Goal: Navigation & Orientation: Understand site structure

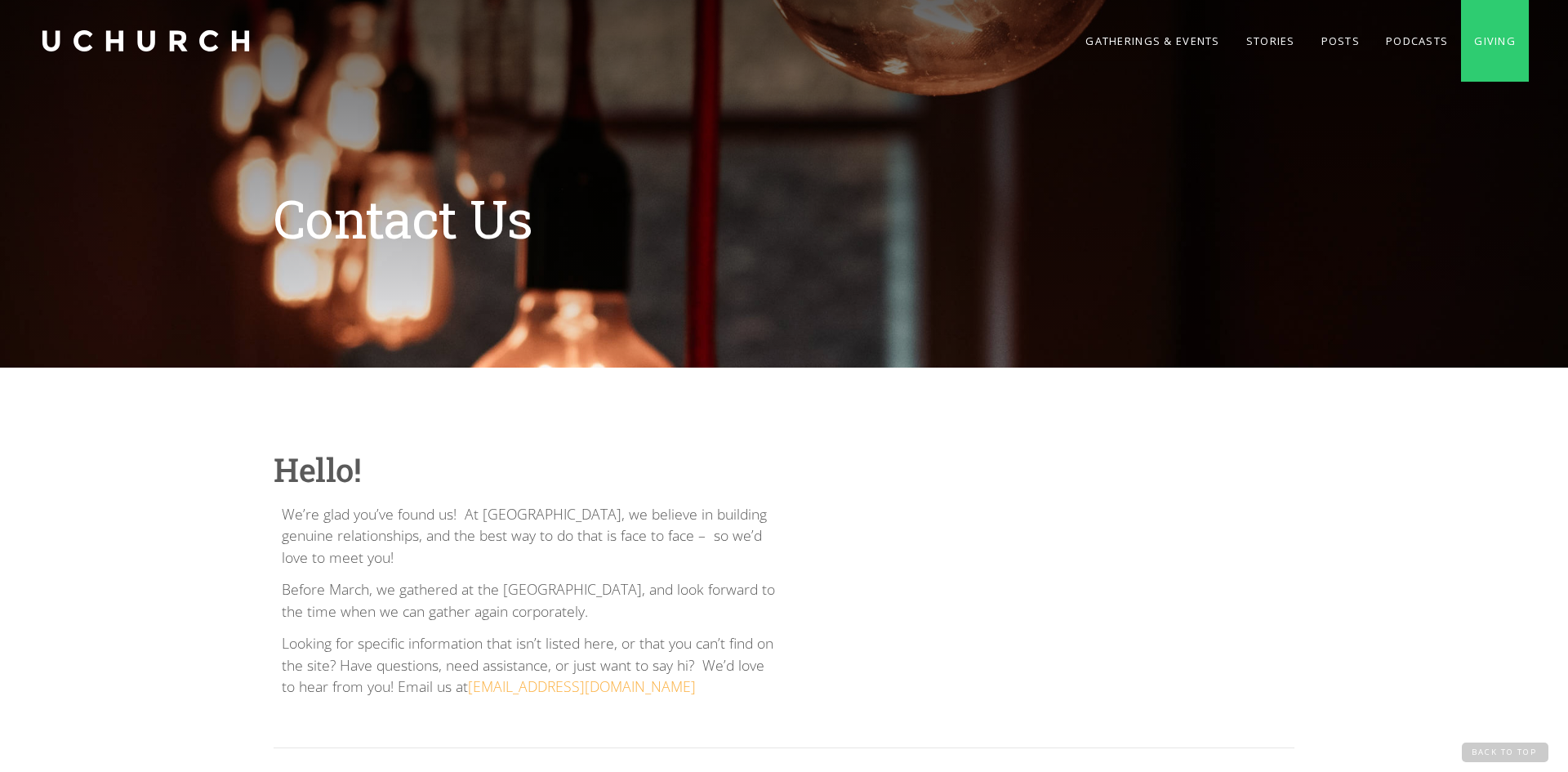
drag, startPoint x: 31, startPoint y: 41, endPoint x: 274, endPoint y: 48, distance: 243.1
click at [274, 48] on div "Gatherings & Events Stories Posts Podcasts Giving" at bounding box center [784, 41] width 1568 height 82
click at [890, 446] on div "Hello! We’re glad you’ve found us! At [GEOGRAPHIC_DATA], we believe in building…" at bounding box center [784, 666] width 1568 height 598
drag, startPoint x: 481, startPoint y: 519, endPoint x: 540, endPoint y: 515, distance: 59.1
click at [540, 515] on p "We’re glad you’ve found us! At UChurch, we believe in building genuine relation…" at bounding box center [529, 536] width 494 height 65
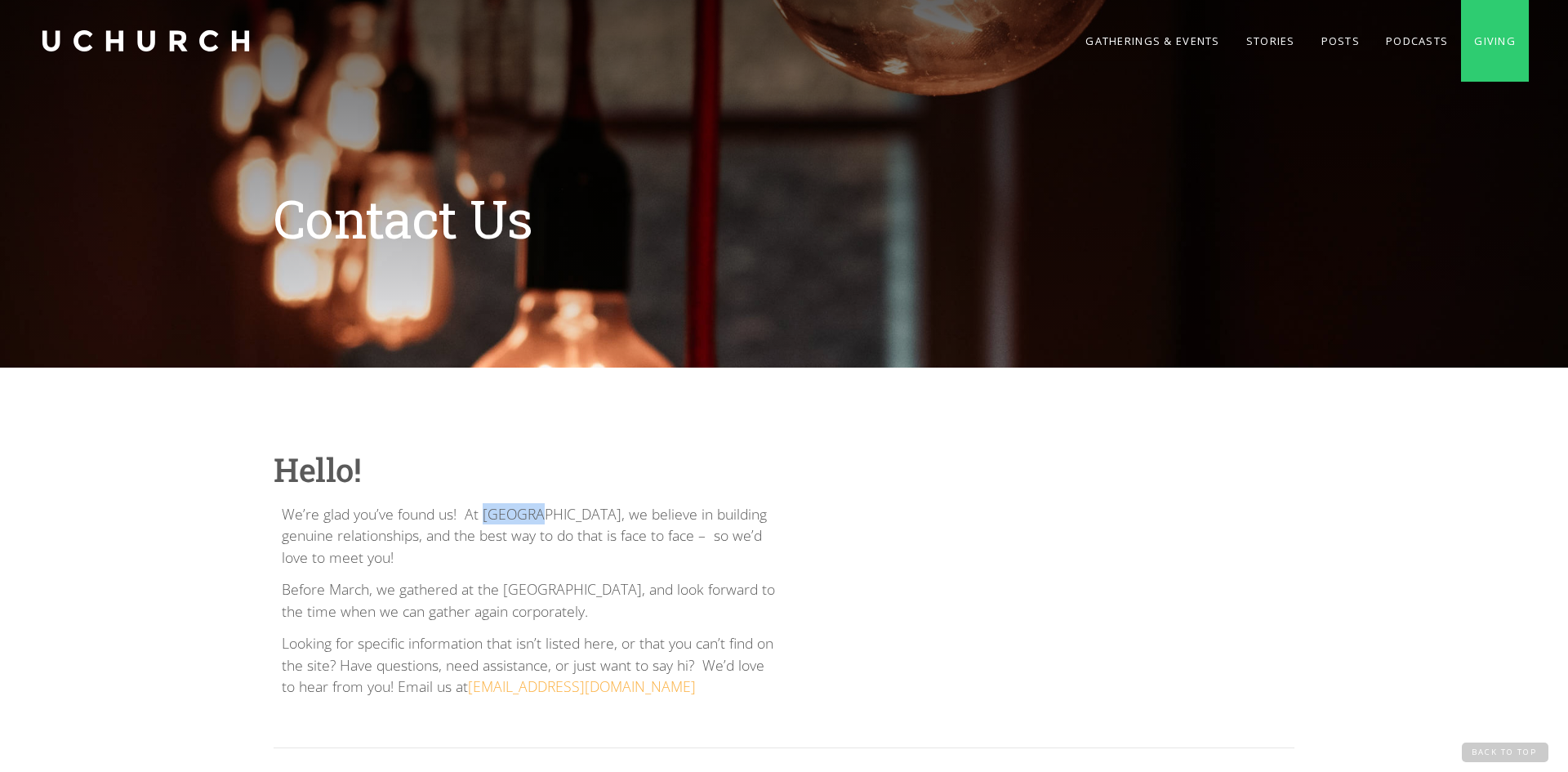
copy p "UChurch"
click at [65, 31] on link "home" at bounding box center [145, 41] width 213 height 82
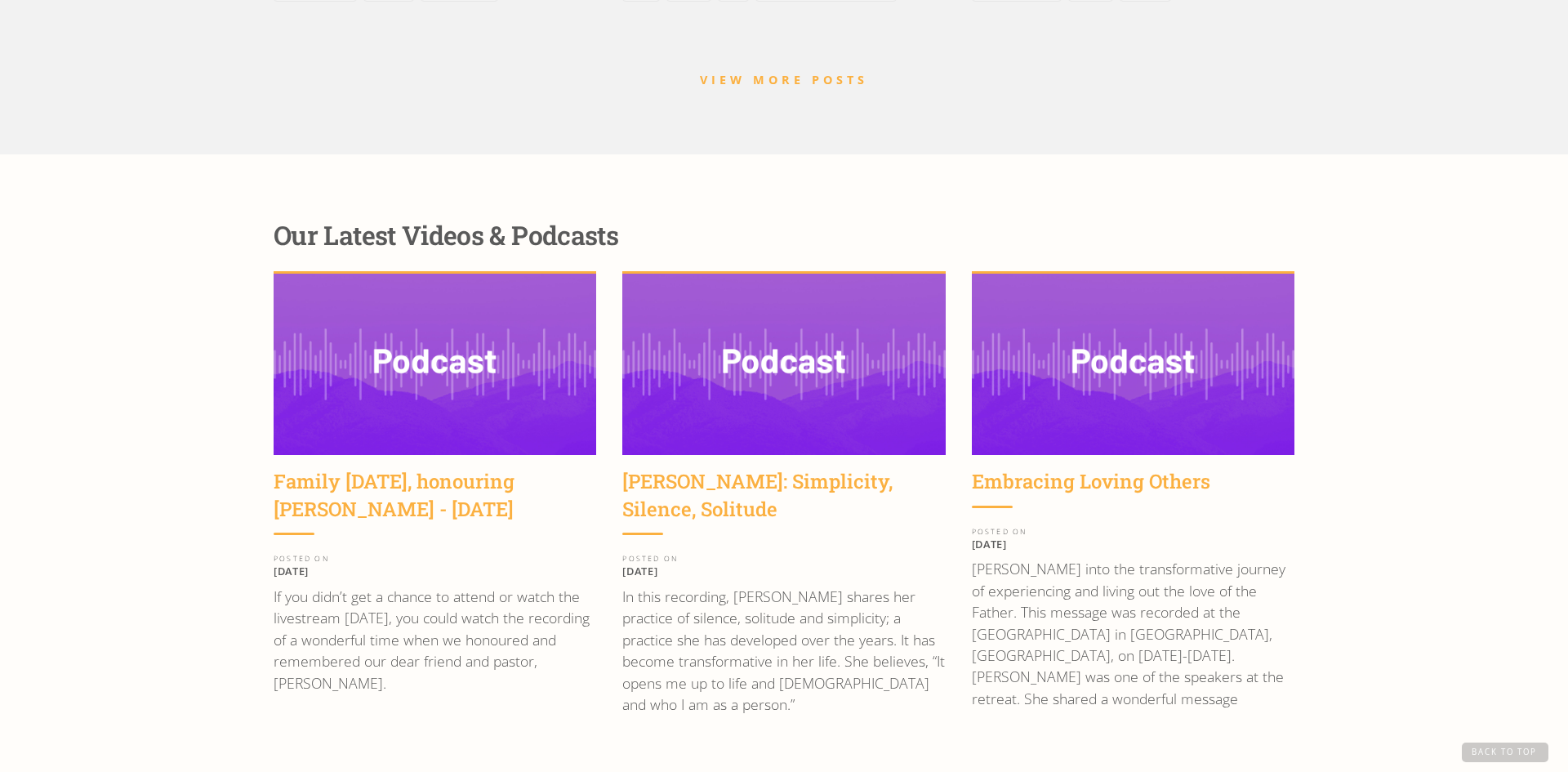
scroll to position [2468, 0]
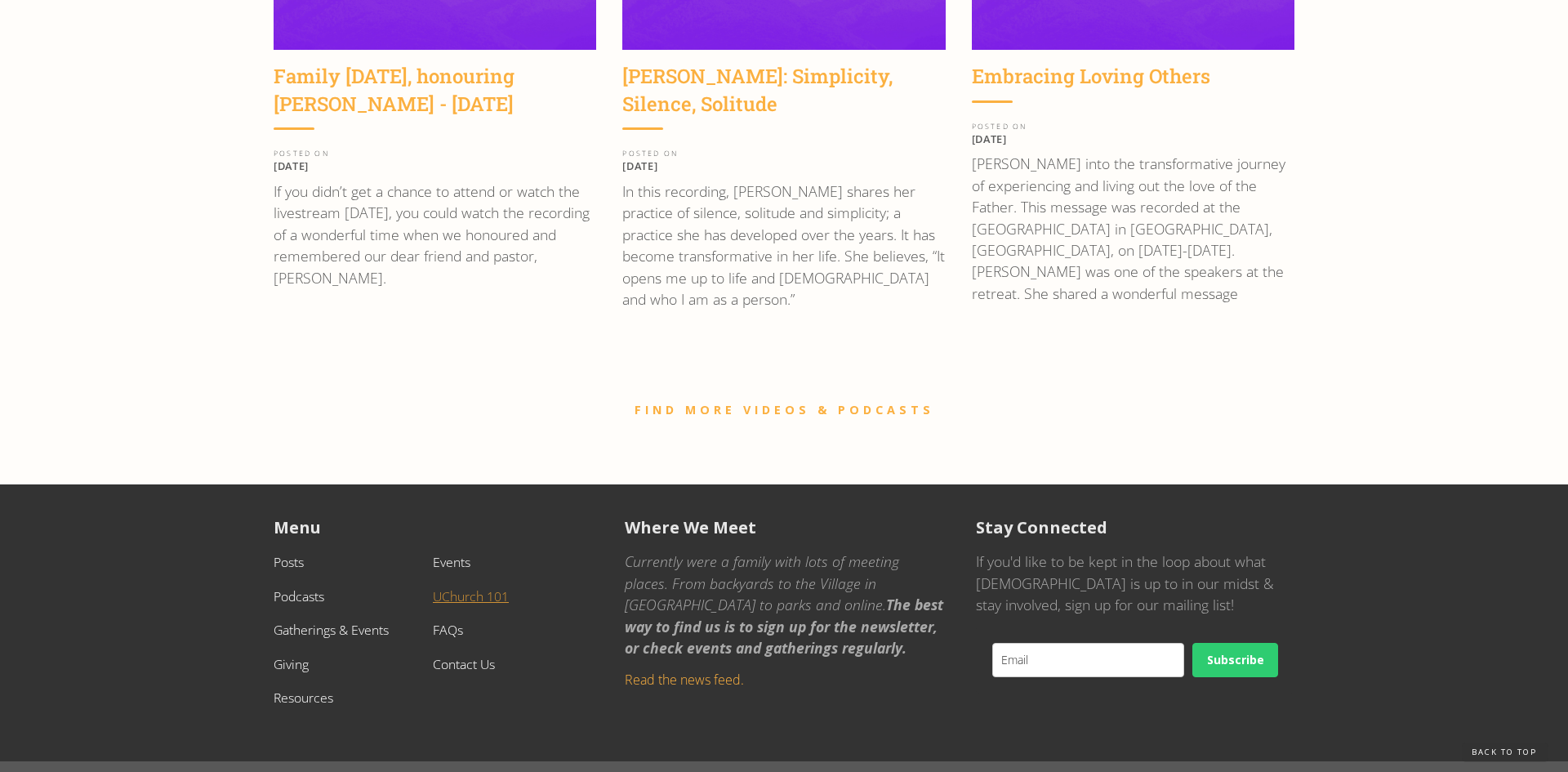
click at [483, 587] on link "UChurch 101" at bounding box center [471, 596] width 76 height 18
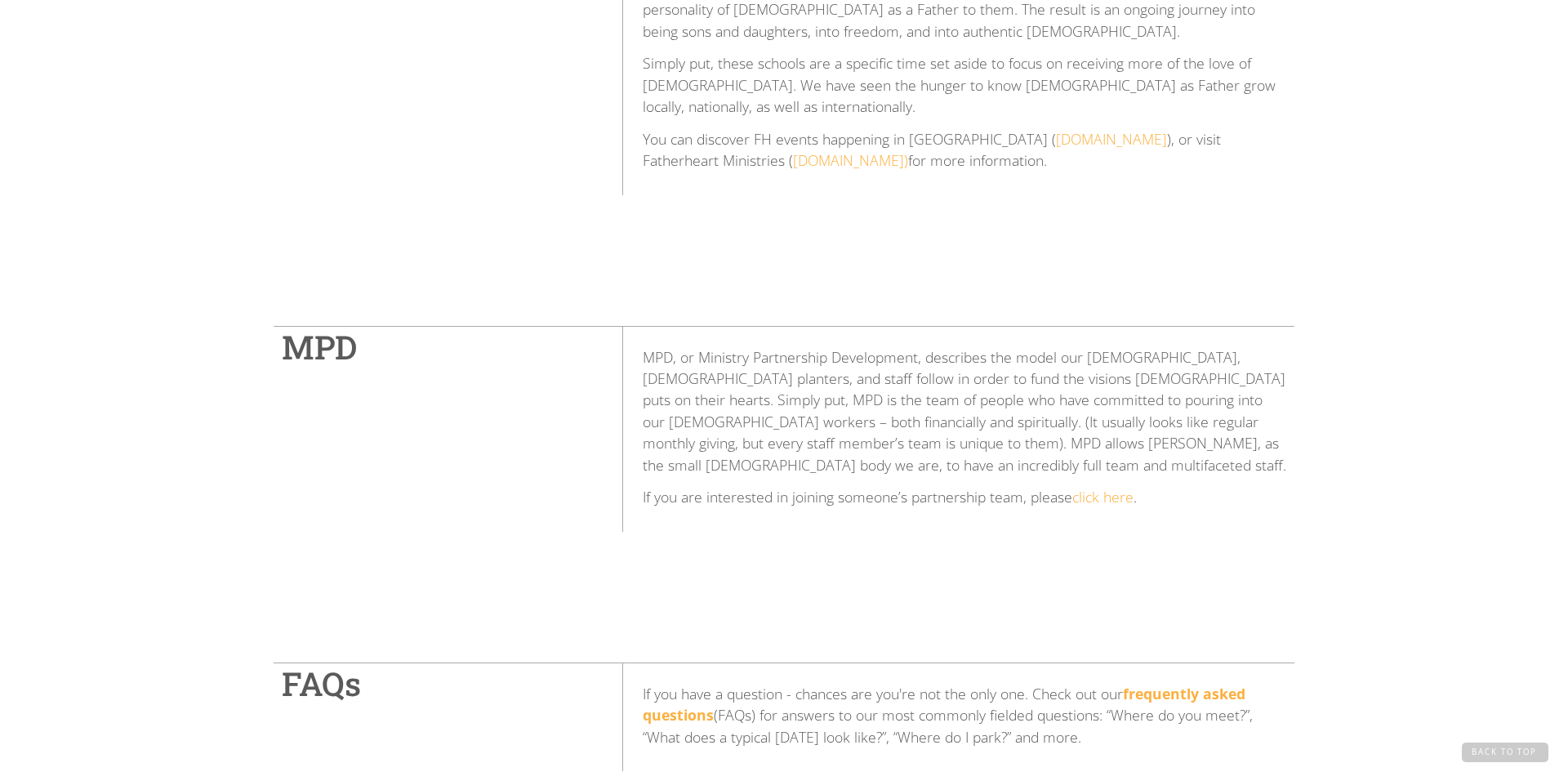
scroll to position [4342, 0]
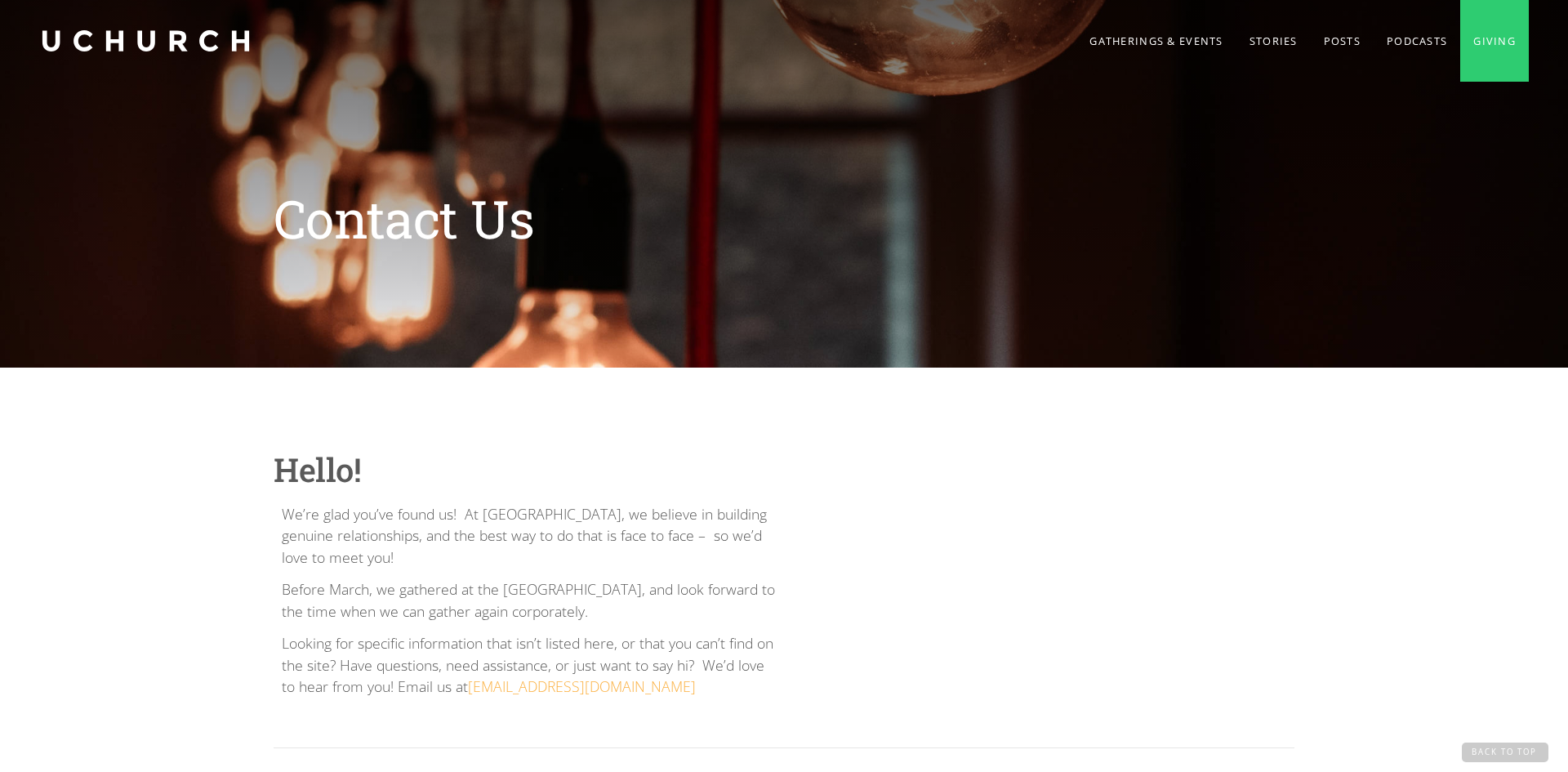
scroll to position [334, 0]
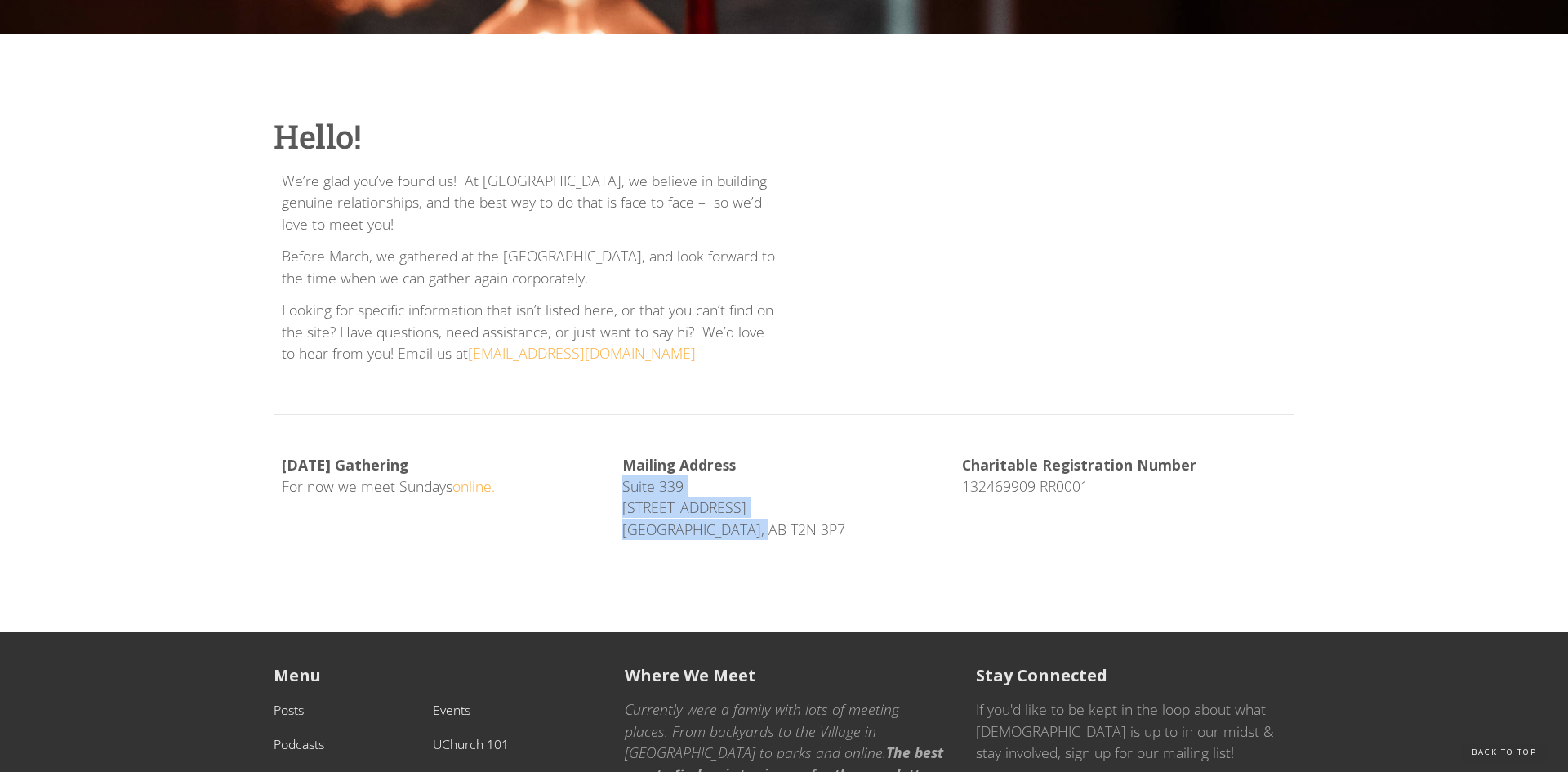
drag, startPoint x: 618, startPoint y: 480, endPoint x: 842, endPoint y: 582, distance: 246.1
click at [842, 582] on div "Hello! We’re glad you’ve found us! At UChurch, we believe in building genuine r…" at bounding box center [784, 333] width 1568 height 598
copy p "Suite 339 104, 1240 Kensington Road NW Calgary, AB T2N 3P7"
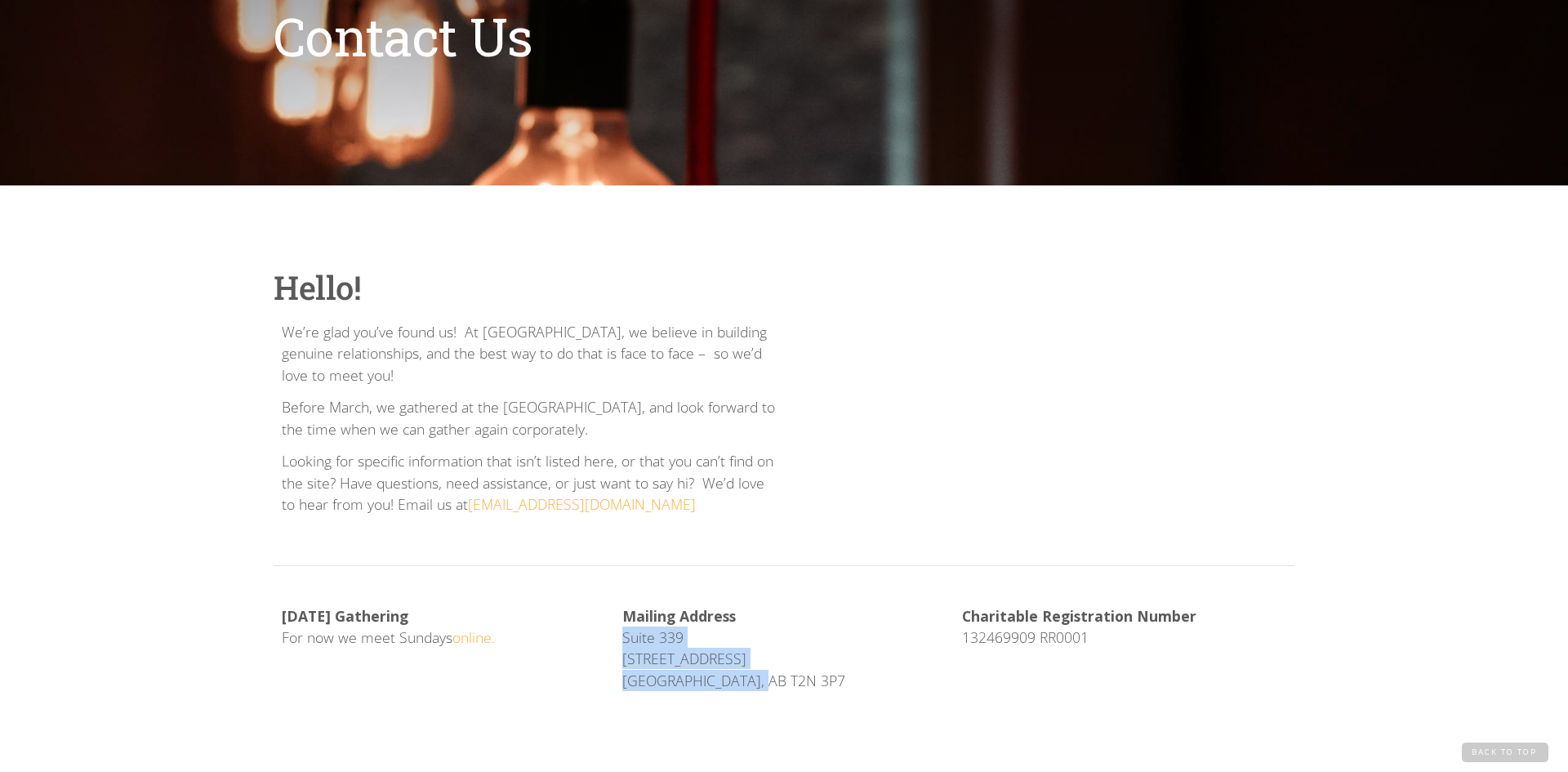
scroll to position [0, 0]
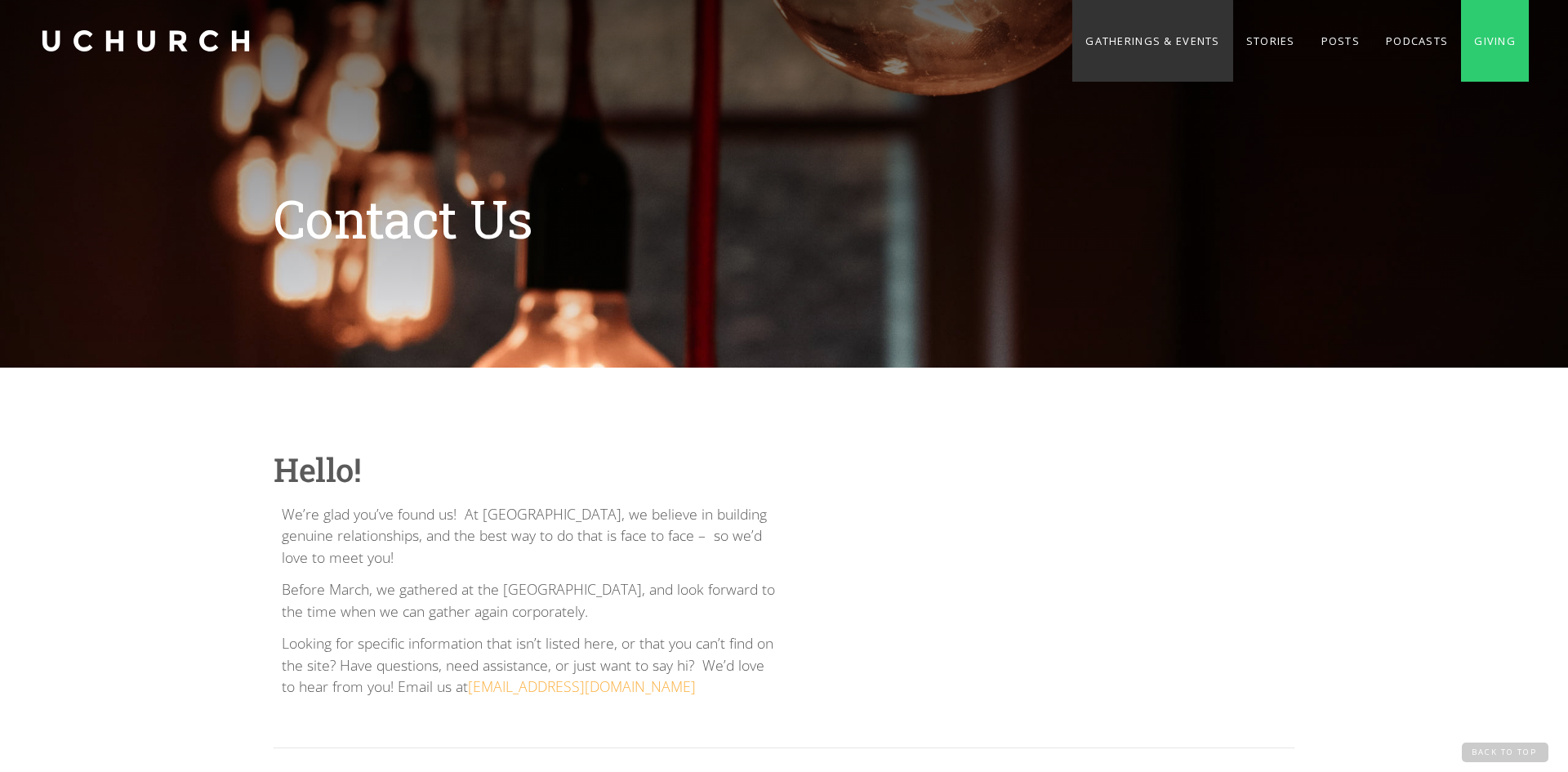
click at [1160, 35] on link "Gatherings & Events" at bounding box center [1152, 41] width 160 height 82
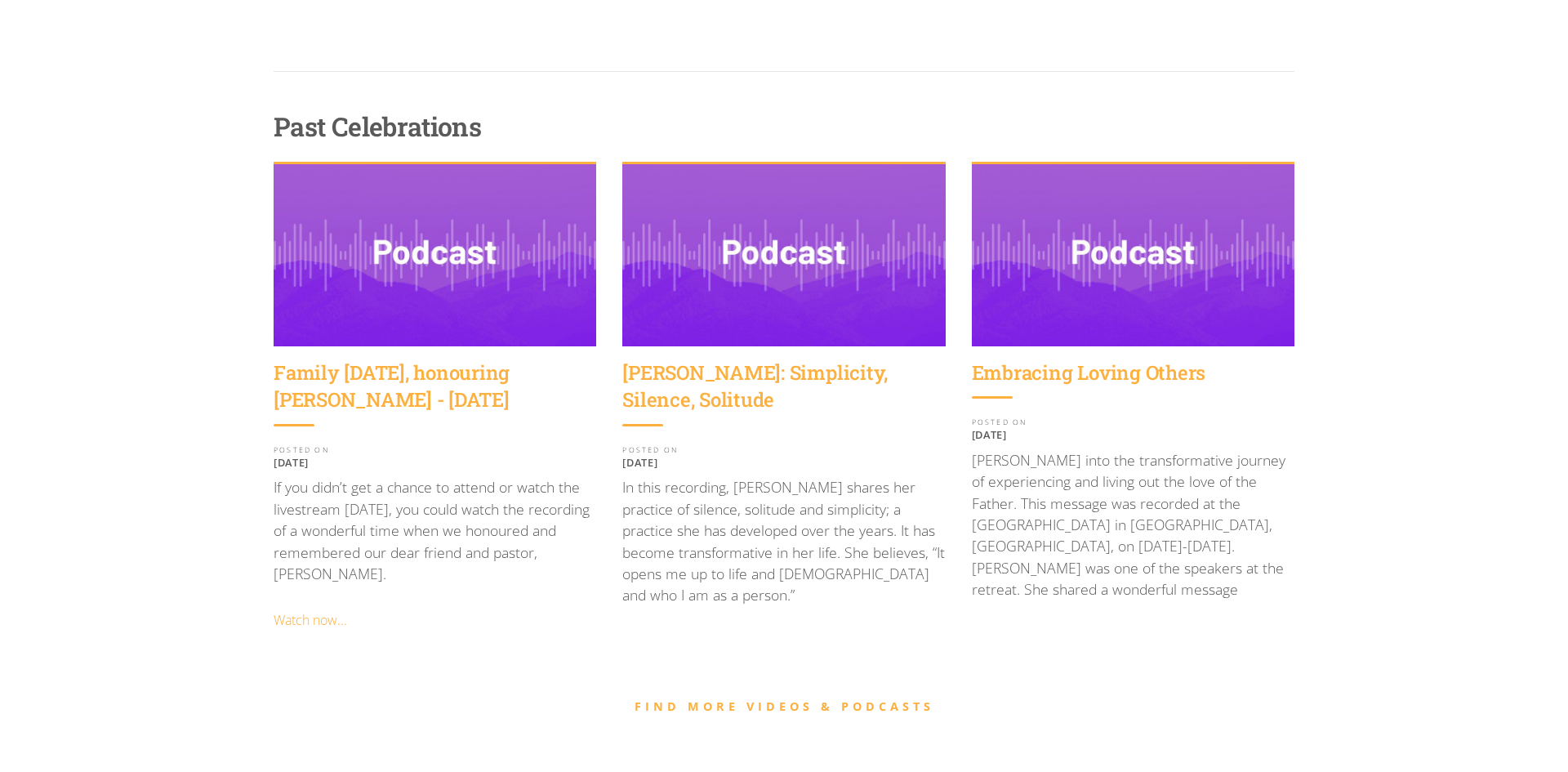
scroll to position [1710, 0]
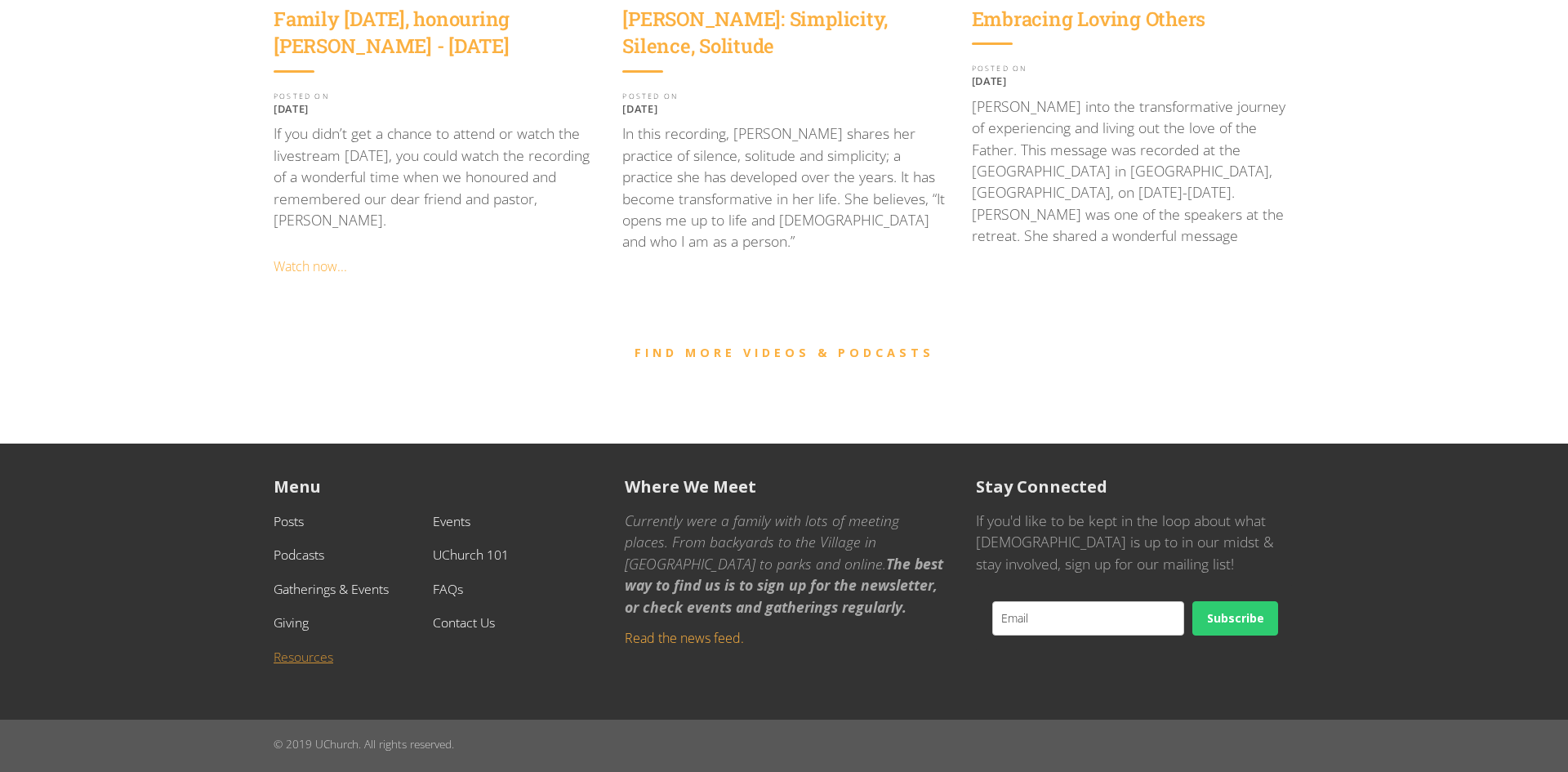
click at [295, 657] on link "Resources" at bounding box center [303, 657] width 60 height 18
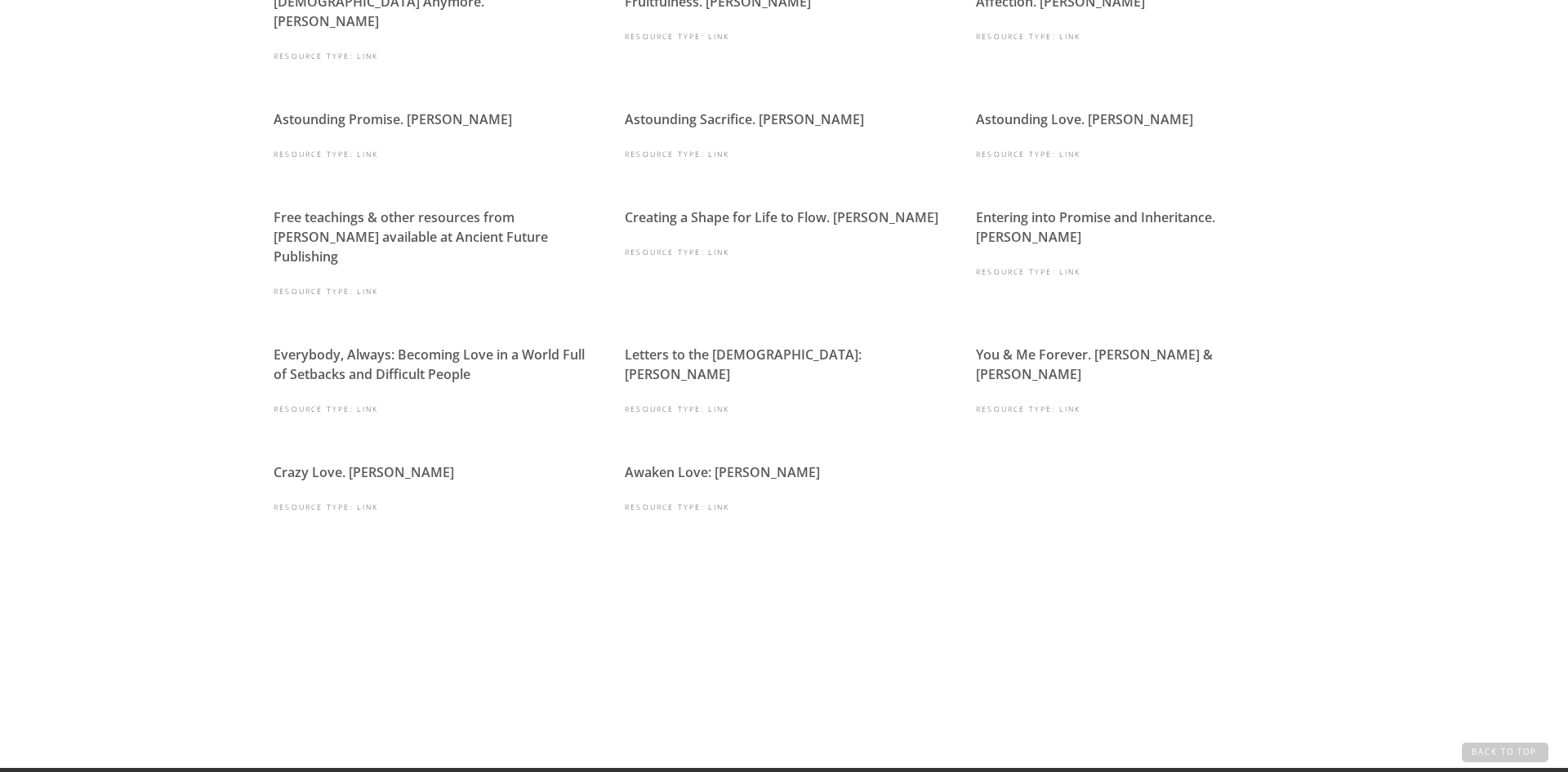
scroll to position [144, 0]
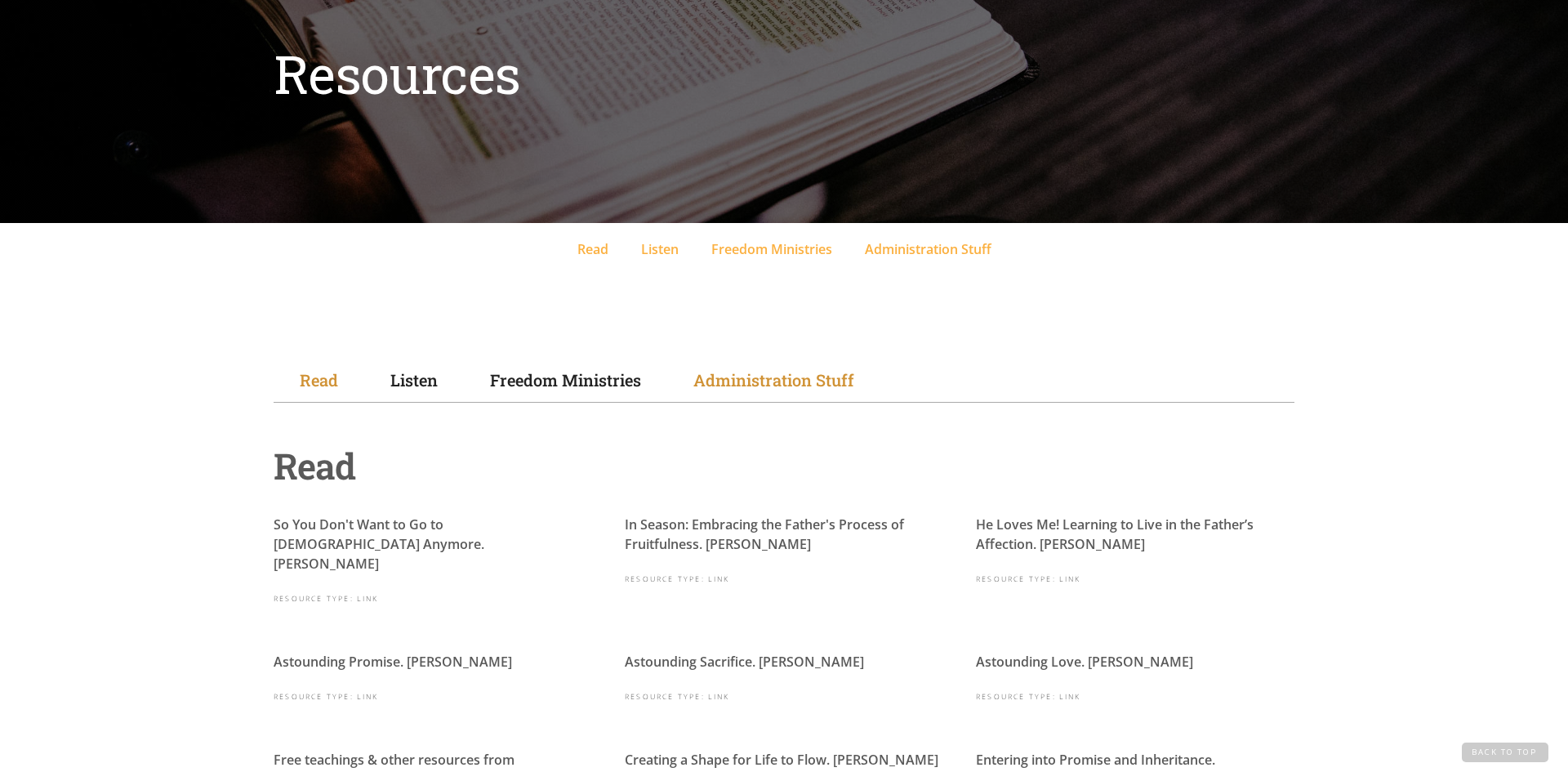
click at [829, 394] on link "Administration Stuff" at bounding box center [774, 380] width 213 height 44
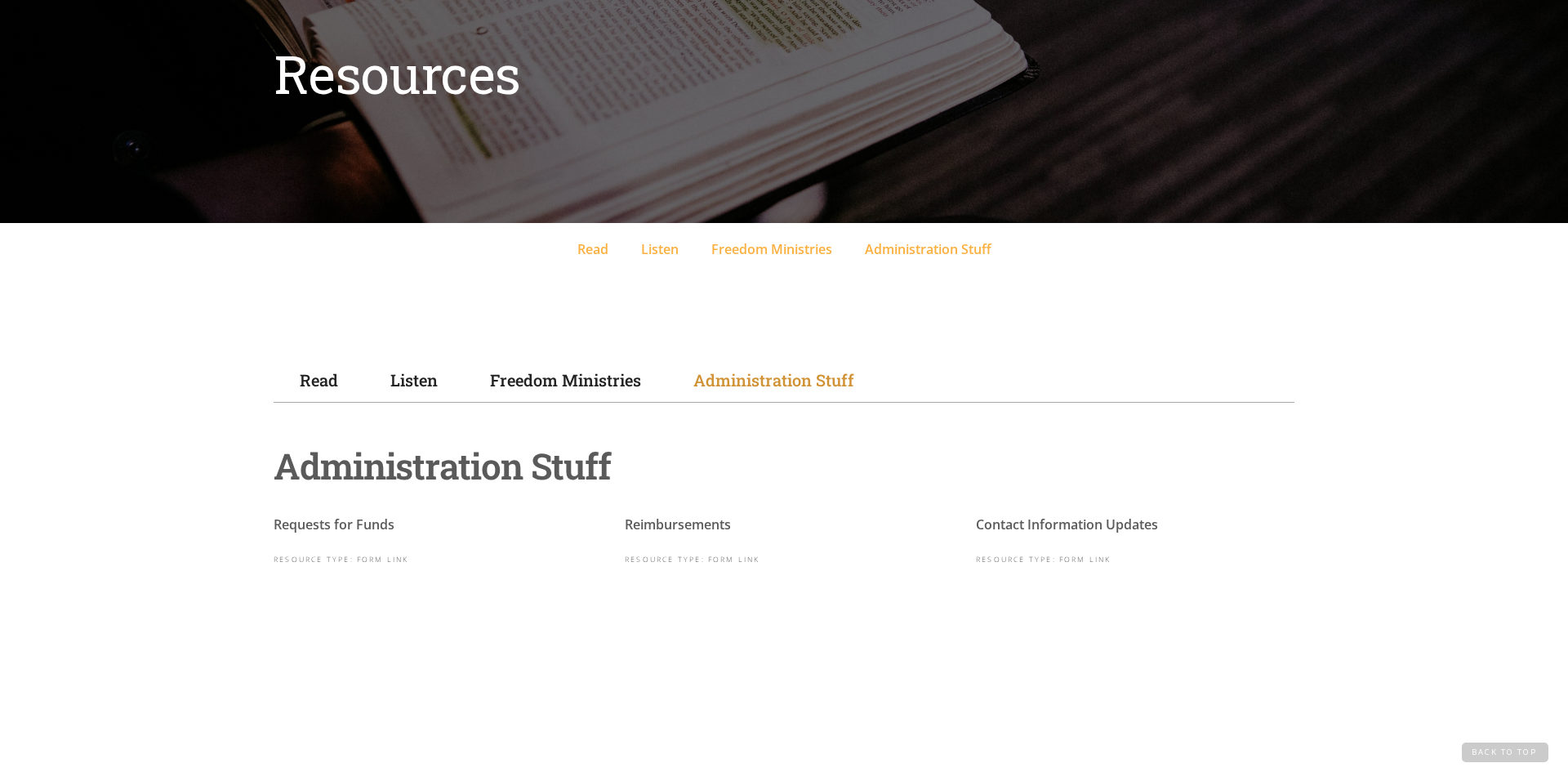
click at [618, 412] on div "Read So You Don't Want to Go to Church Anymore. Wayne Jacobsen Resource Type: L…" at bounding box center [784, 522] width 1021 height 238
click at [529, 385] on div "Freedom Ministries" at bounding box center [565, 380] width 151 height 24
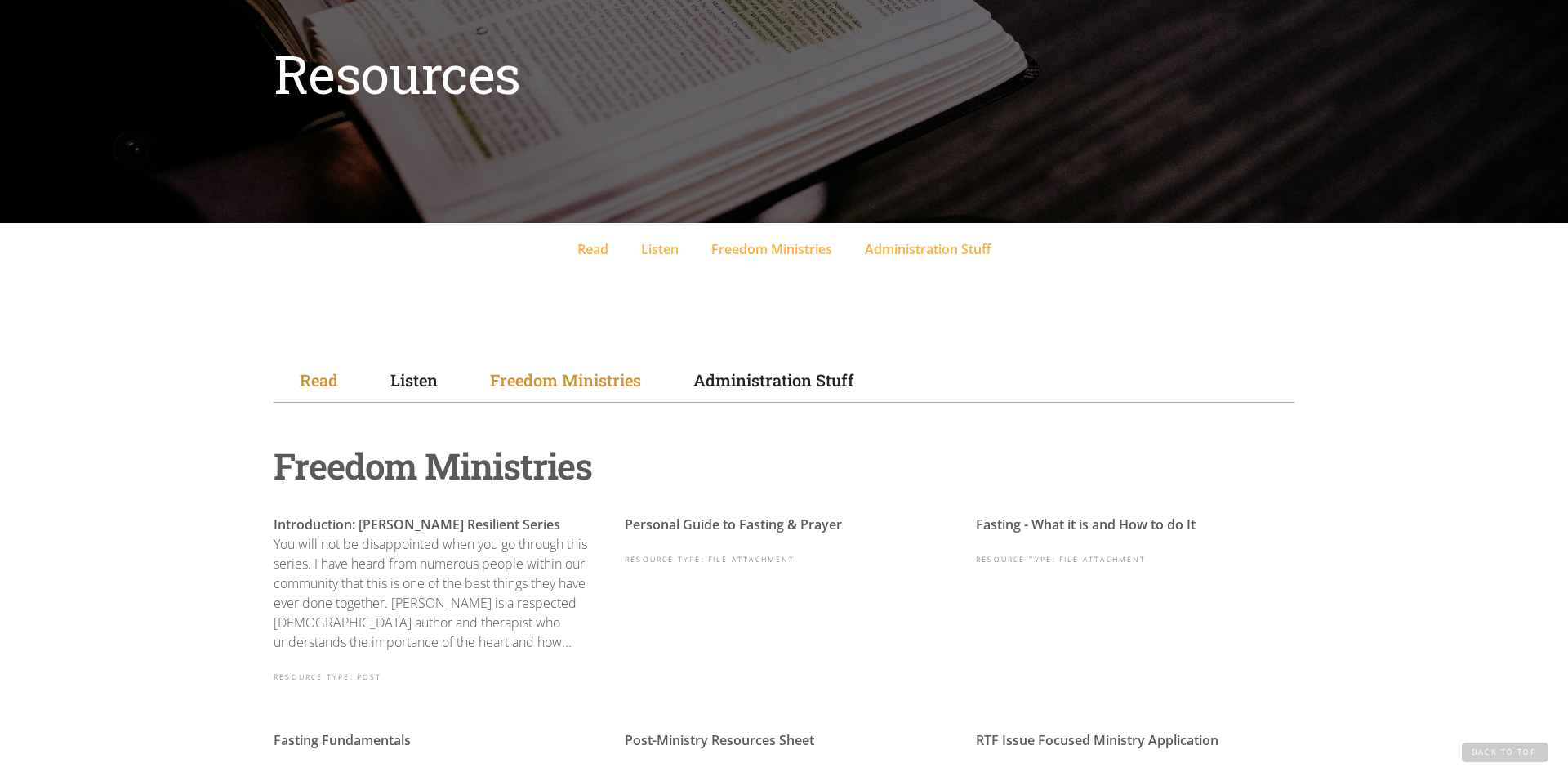
click at [331, 393] on link "Read" at bounding box center [318, 380] width 91 height 44
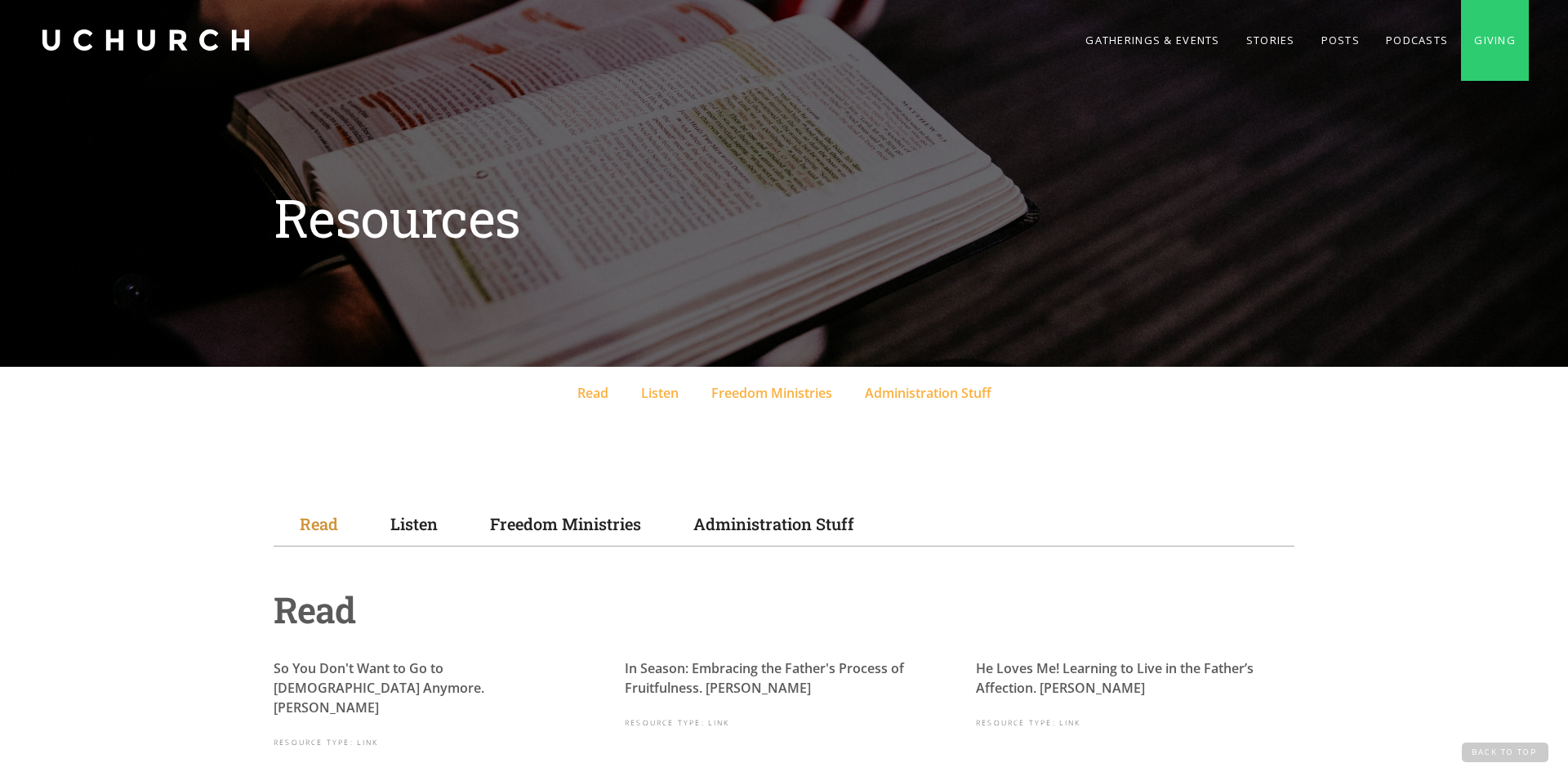
scroll to position [0, 0]
click at [1097, 47] on link "Gatherings & Events" at bounding box center [1152, 41] width 160 height 82
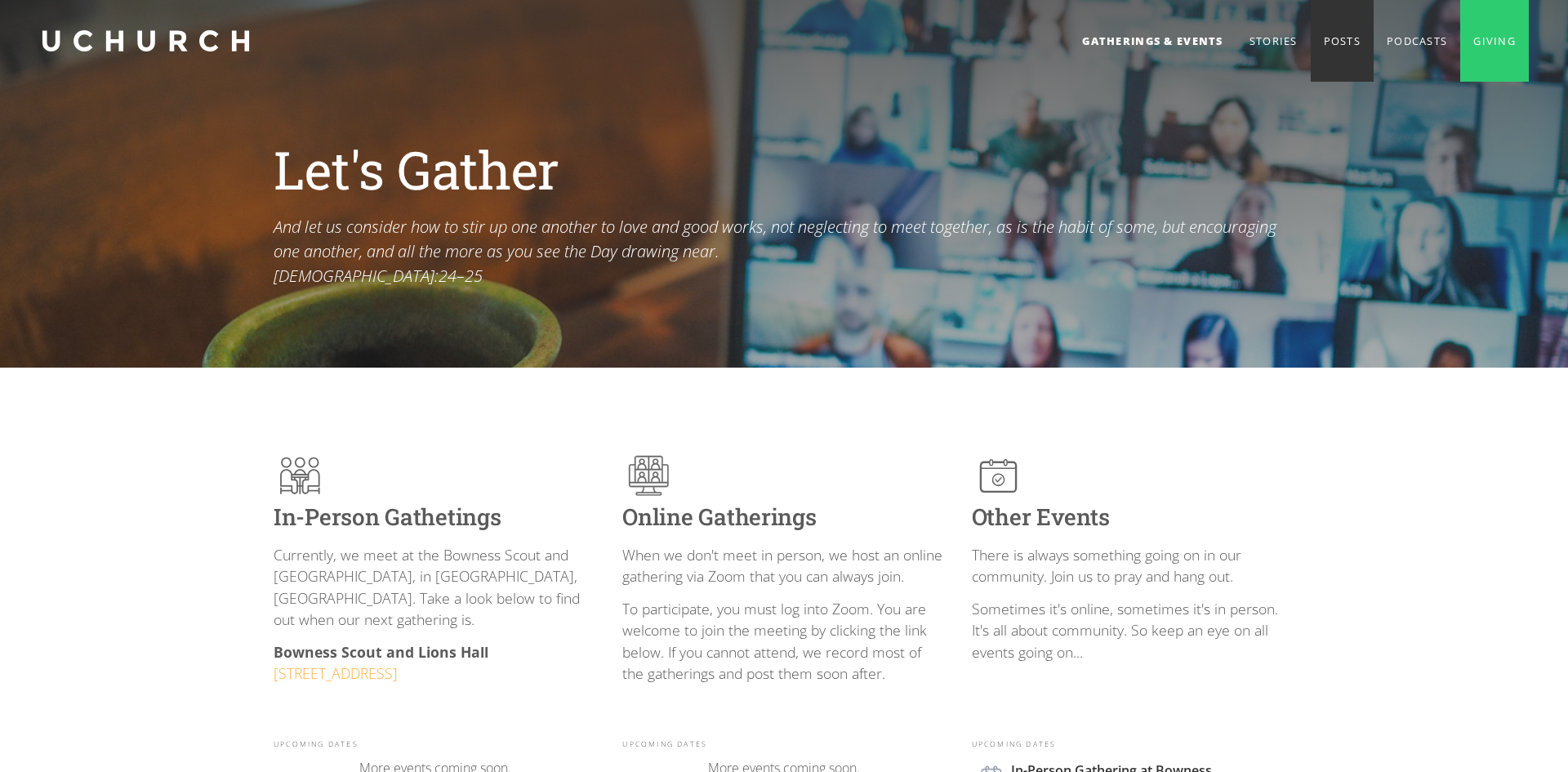
click at [1329, 51] on link "Posts" at bounding box center [1343, 41] width 63 height 82
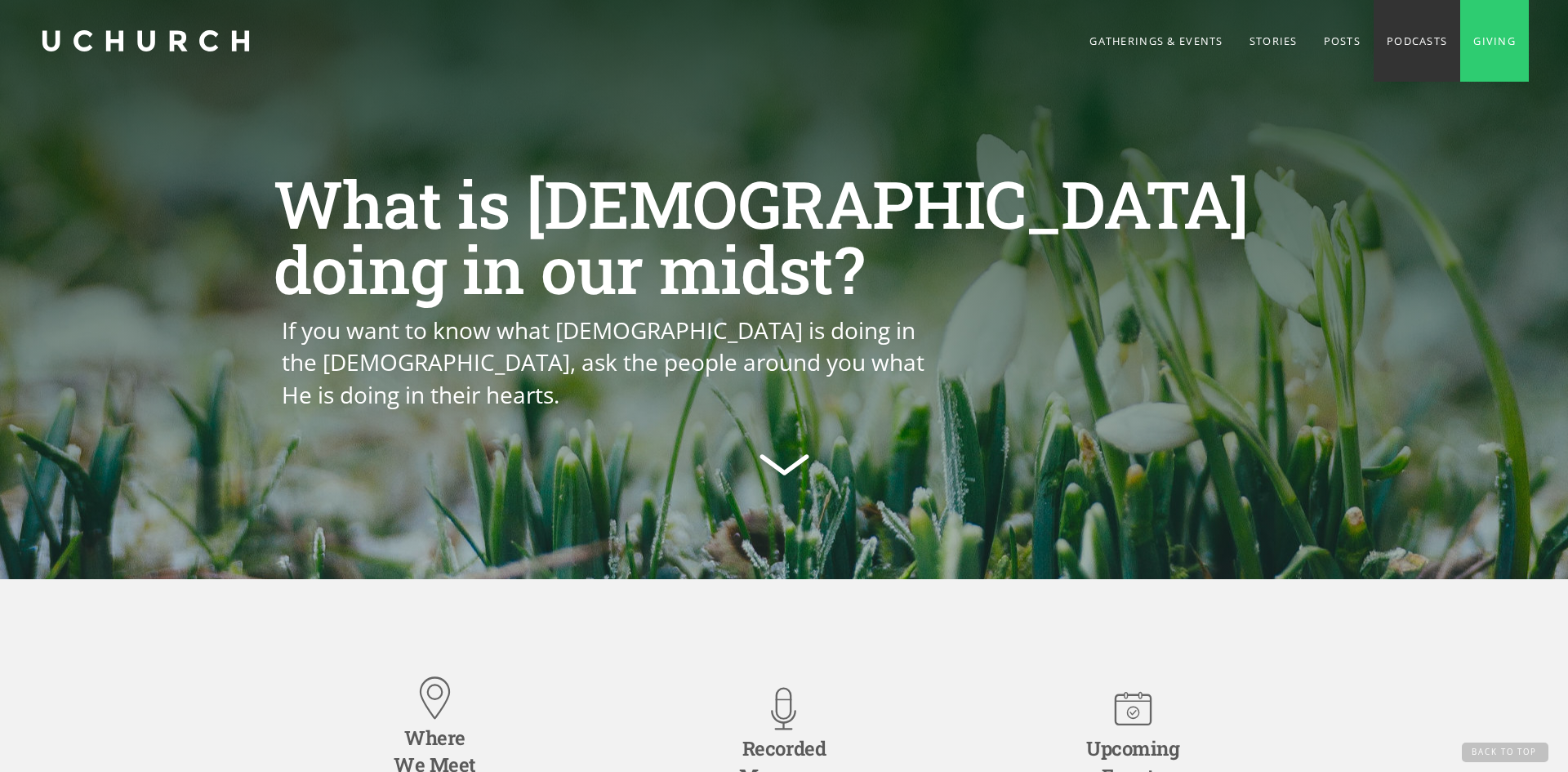
click at [1390, 35] on link "Podcasts" at bounding box center [1417, 41] width 87 height 82
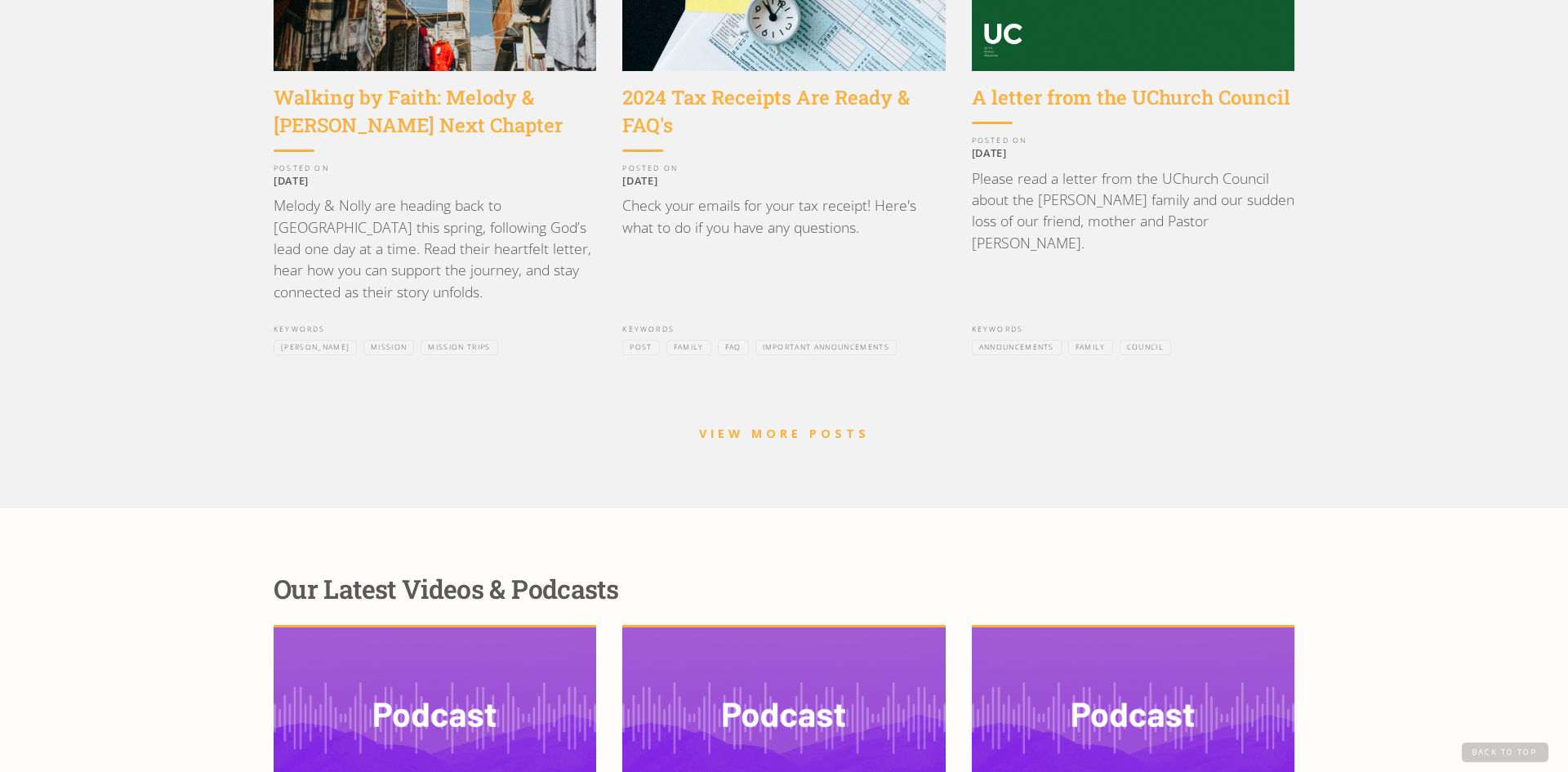
scroll to position [2468, 0]
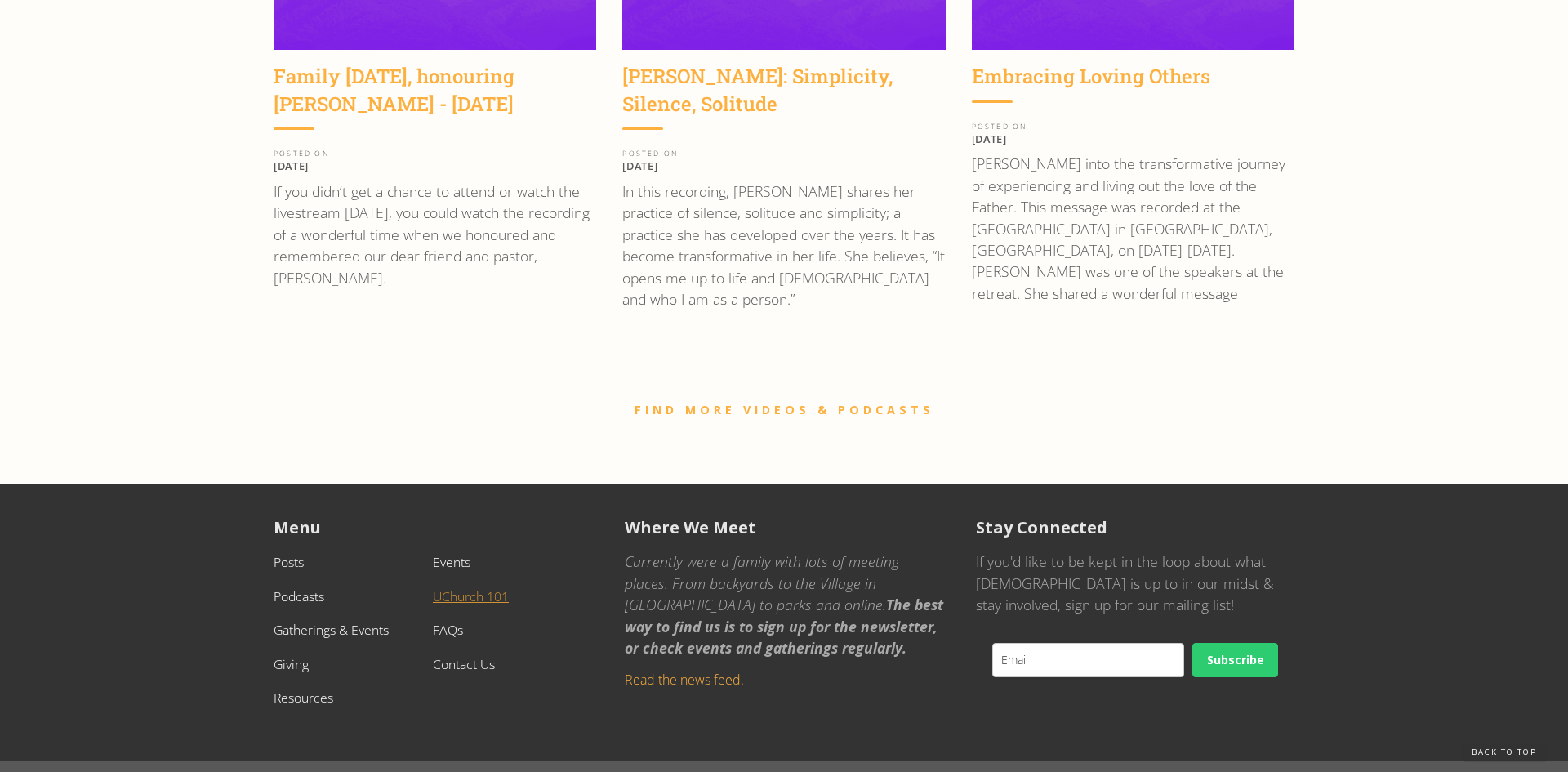
click at [489, 587] on link "UChurch 101" at bounding box center [471, 596] width 76 height 18
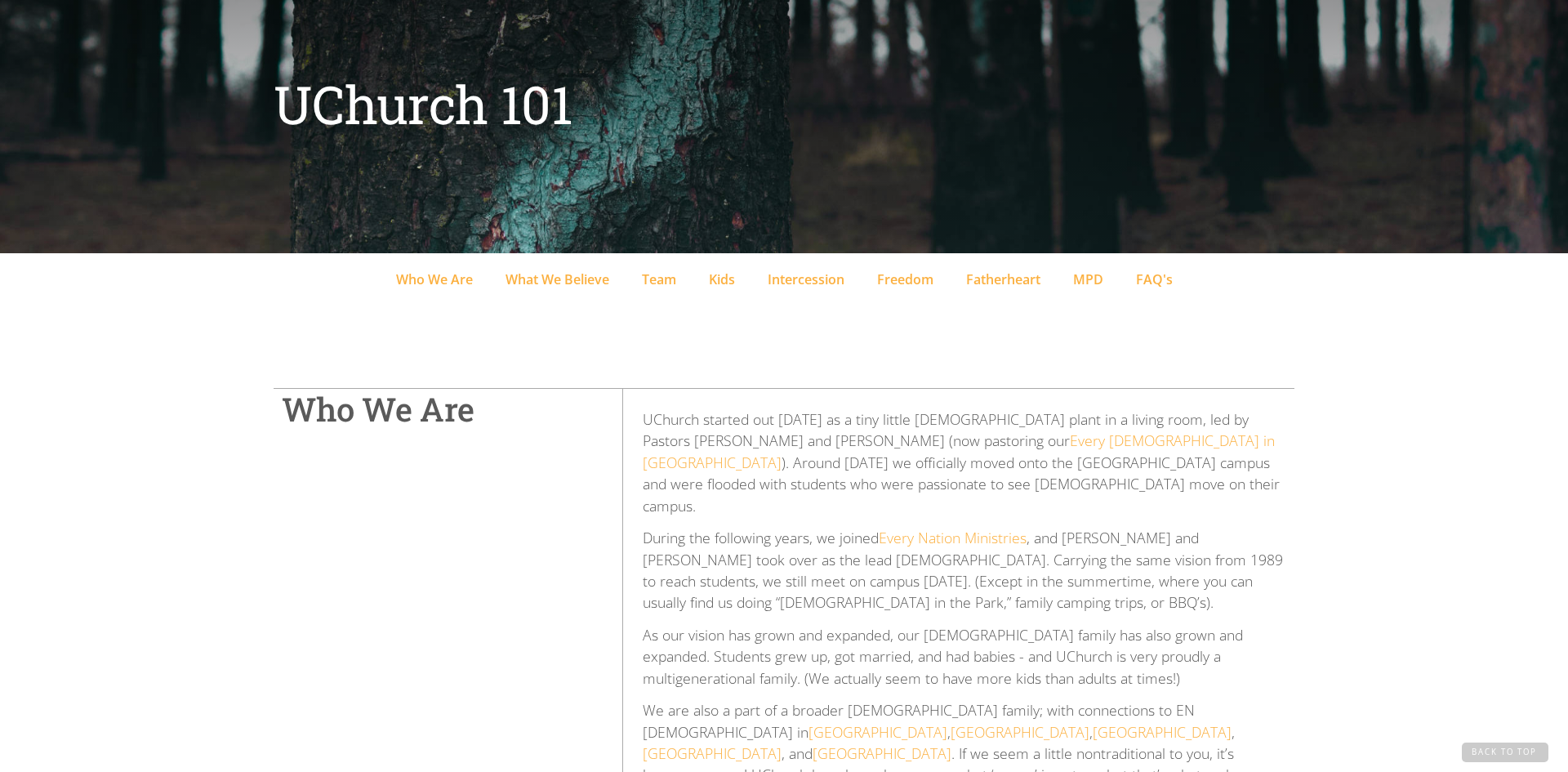
scroll to position [120, 0]
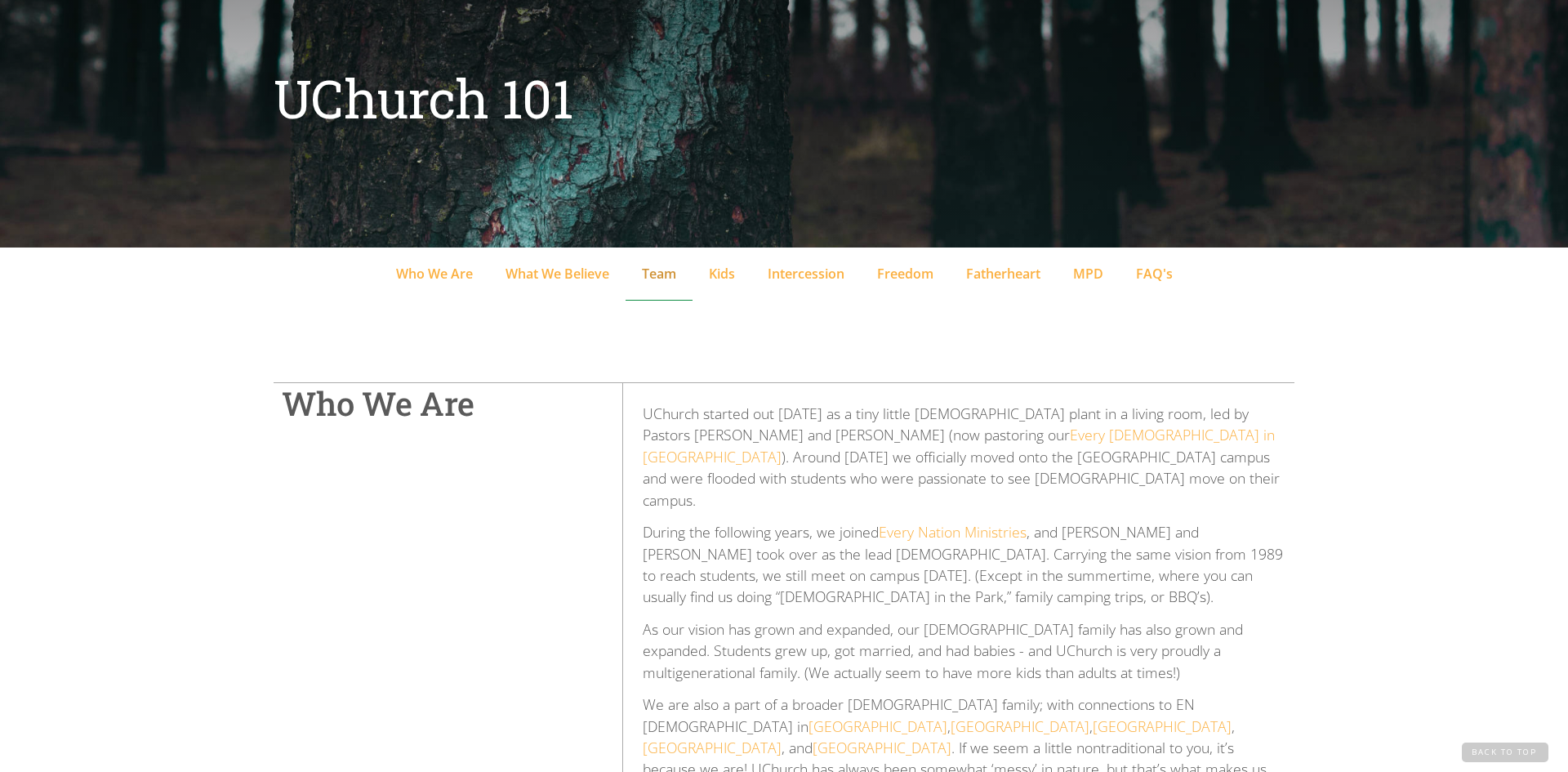
click at [645, 275] on div "Team" at bounding box center [659, 274] width 34 height 20
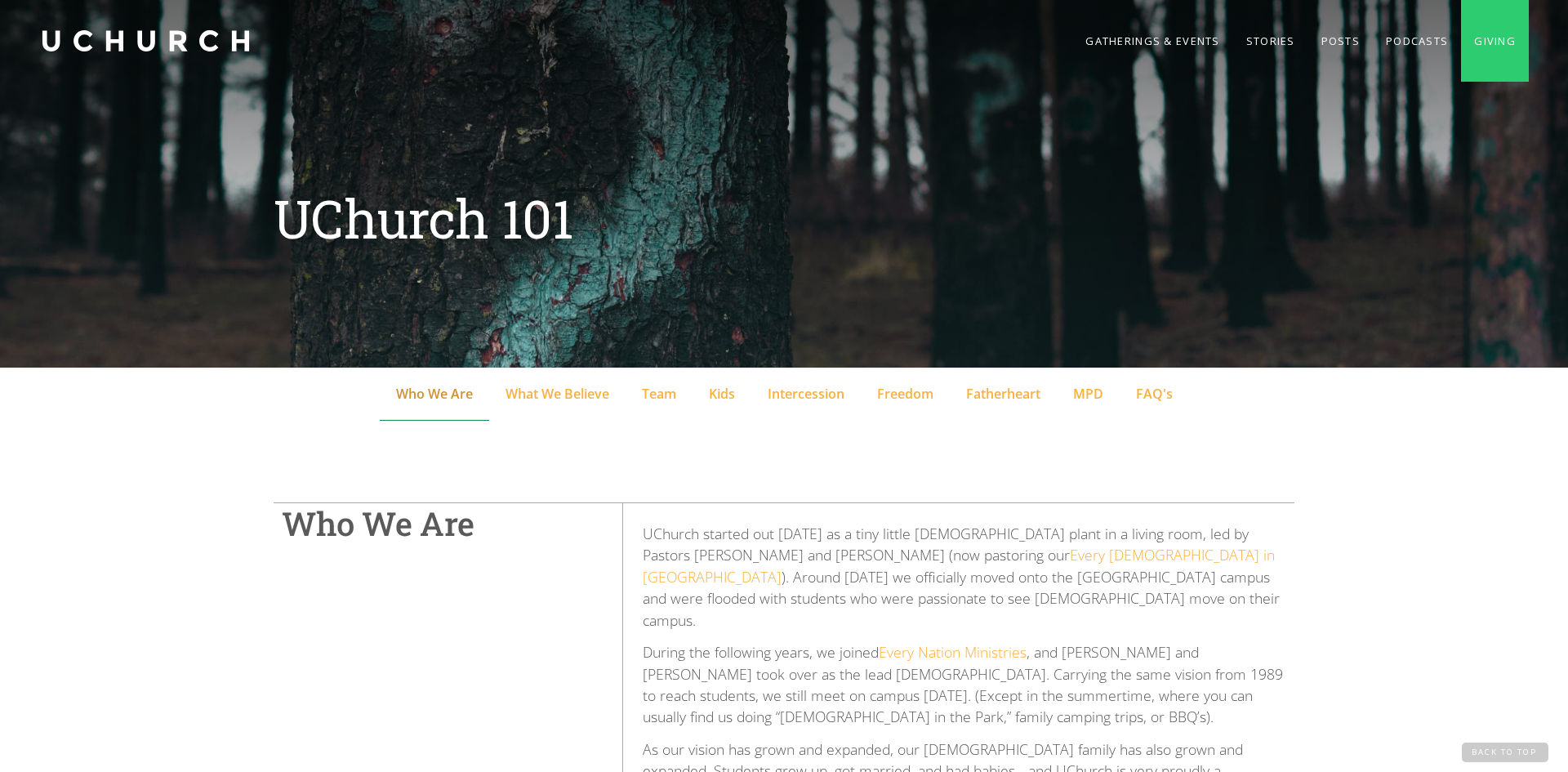
click at [411, 388] on div "Who We Are" at bounding box center [434, 394] width 77 height 20
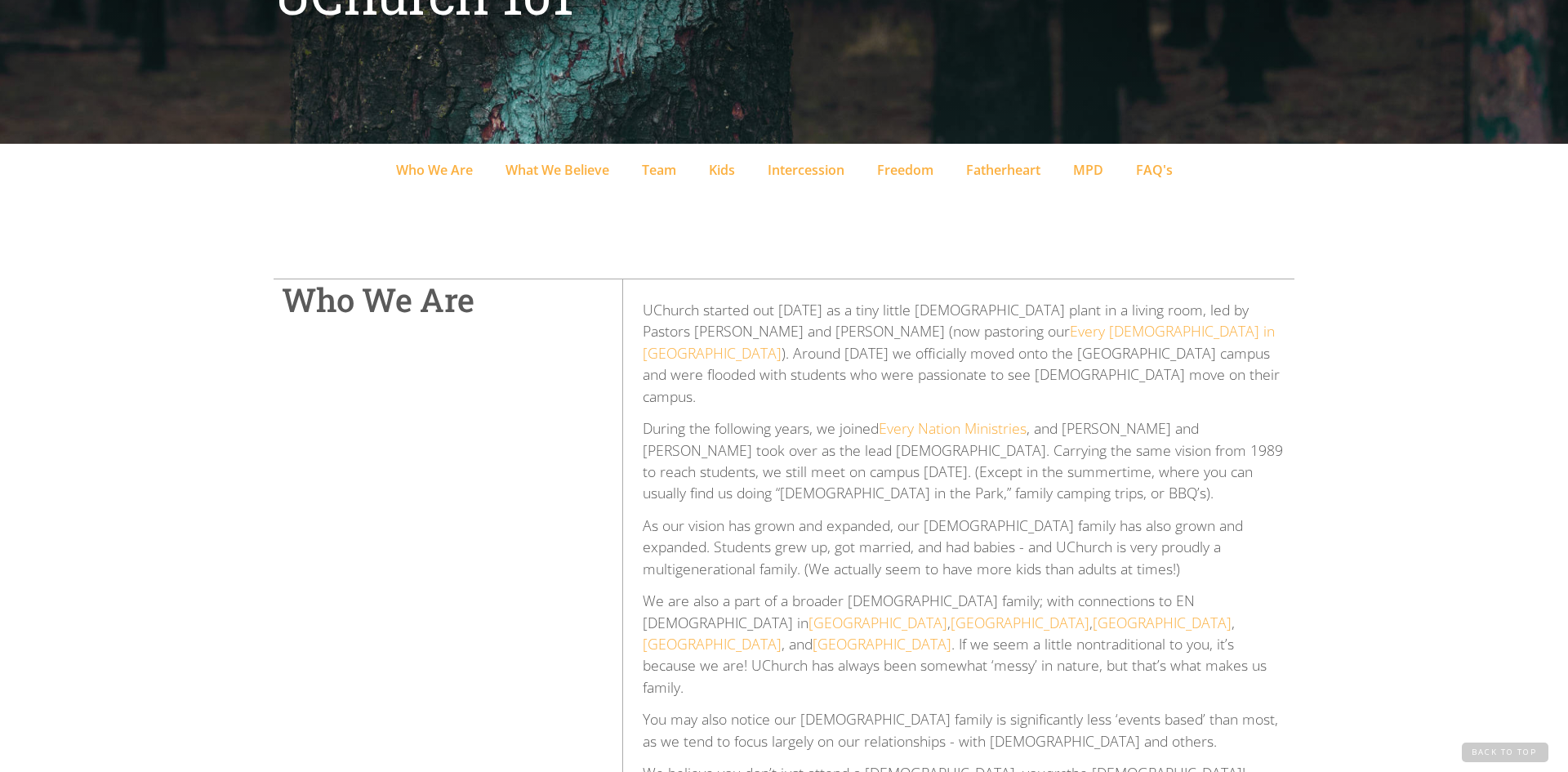
scroll to position [88, 0]
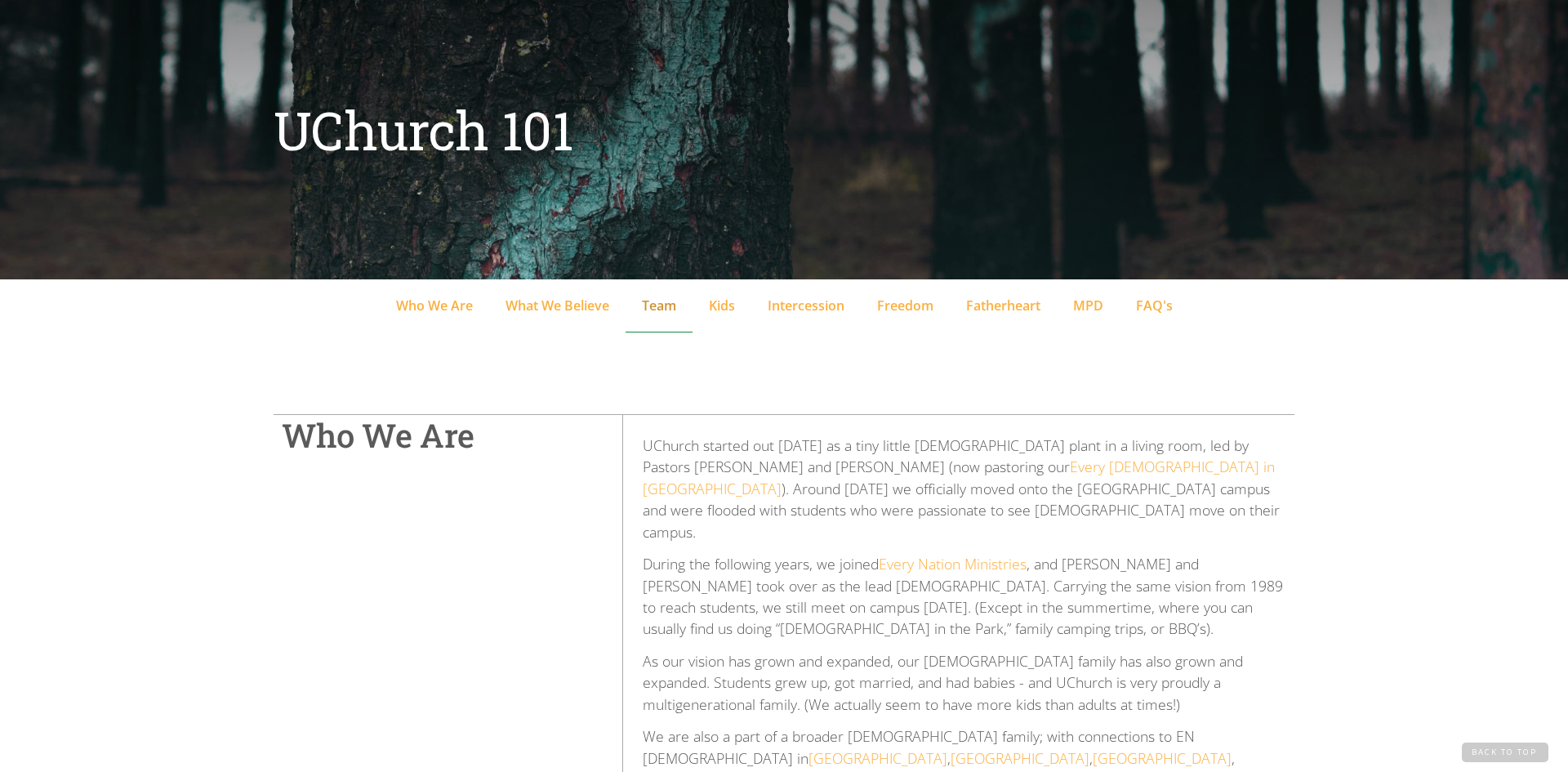
click at [665, 301] on div "Team" at bounding box center [659, 306] width 34 height 20
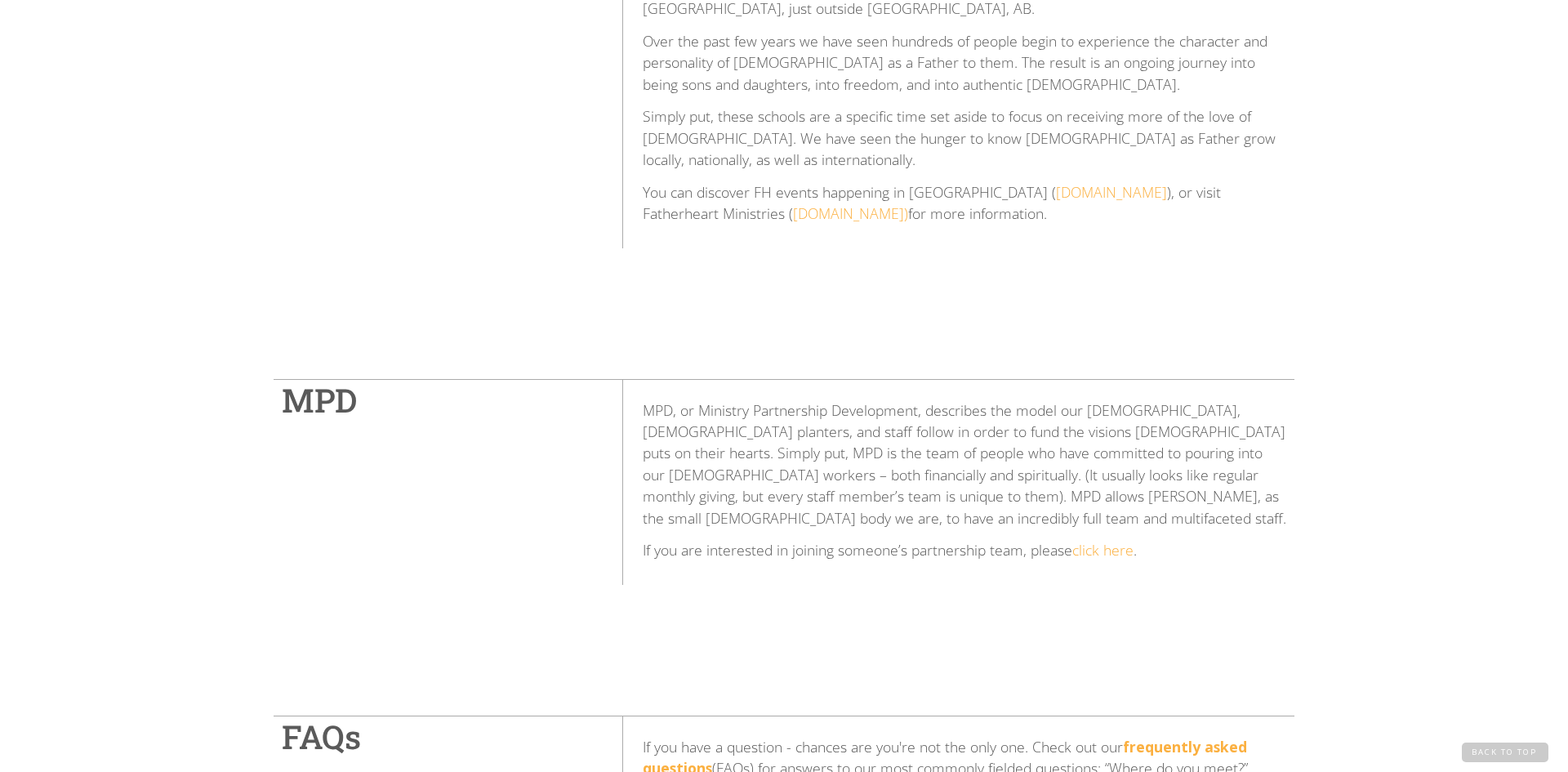
scroll to position [4420, 0]
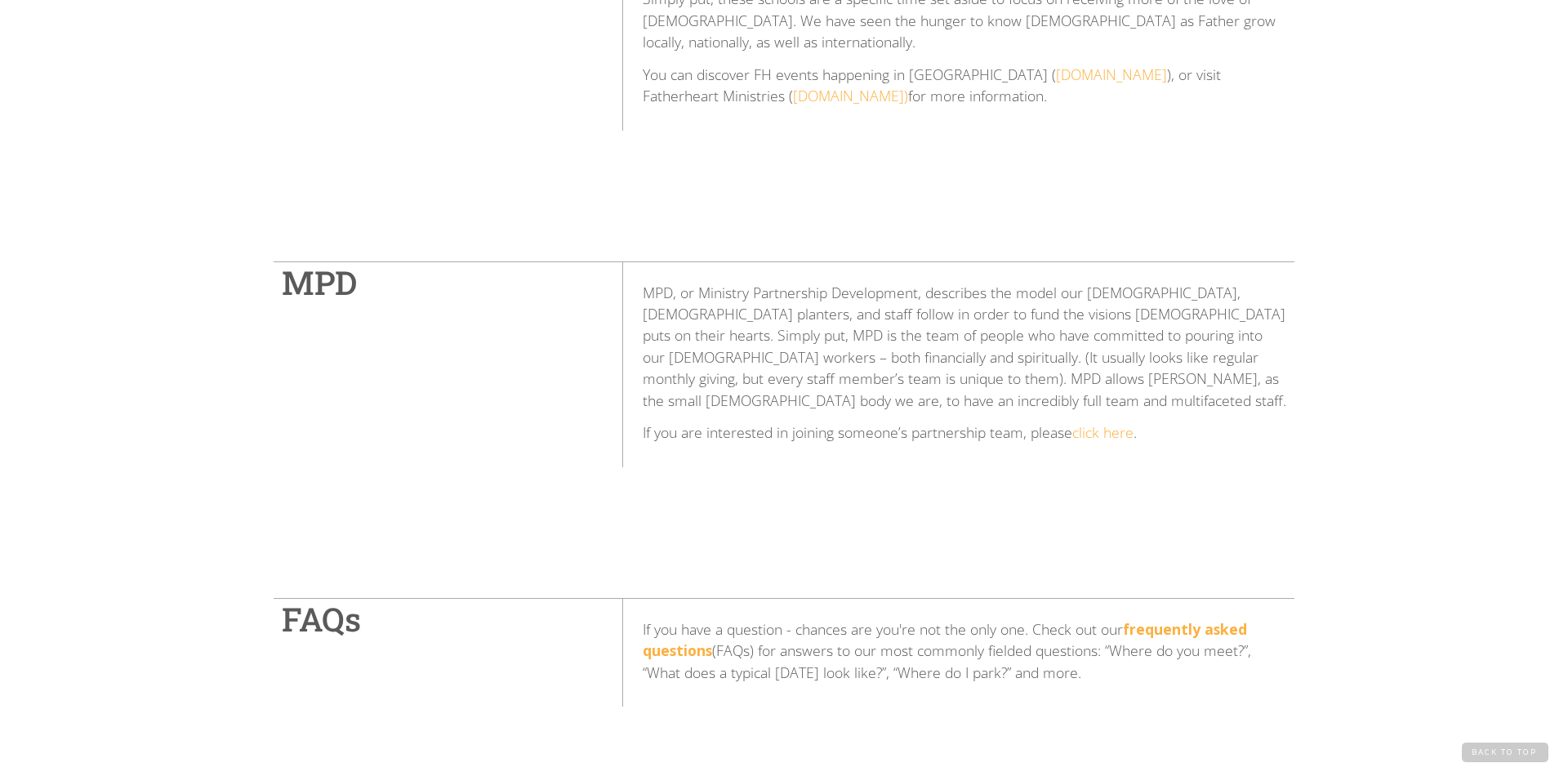
copy p "UChurch"
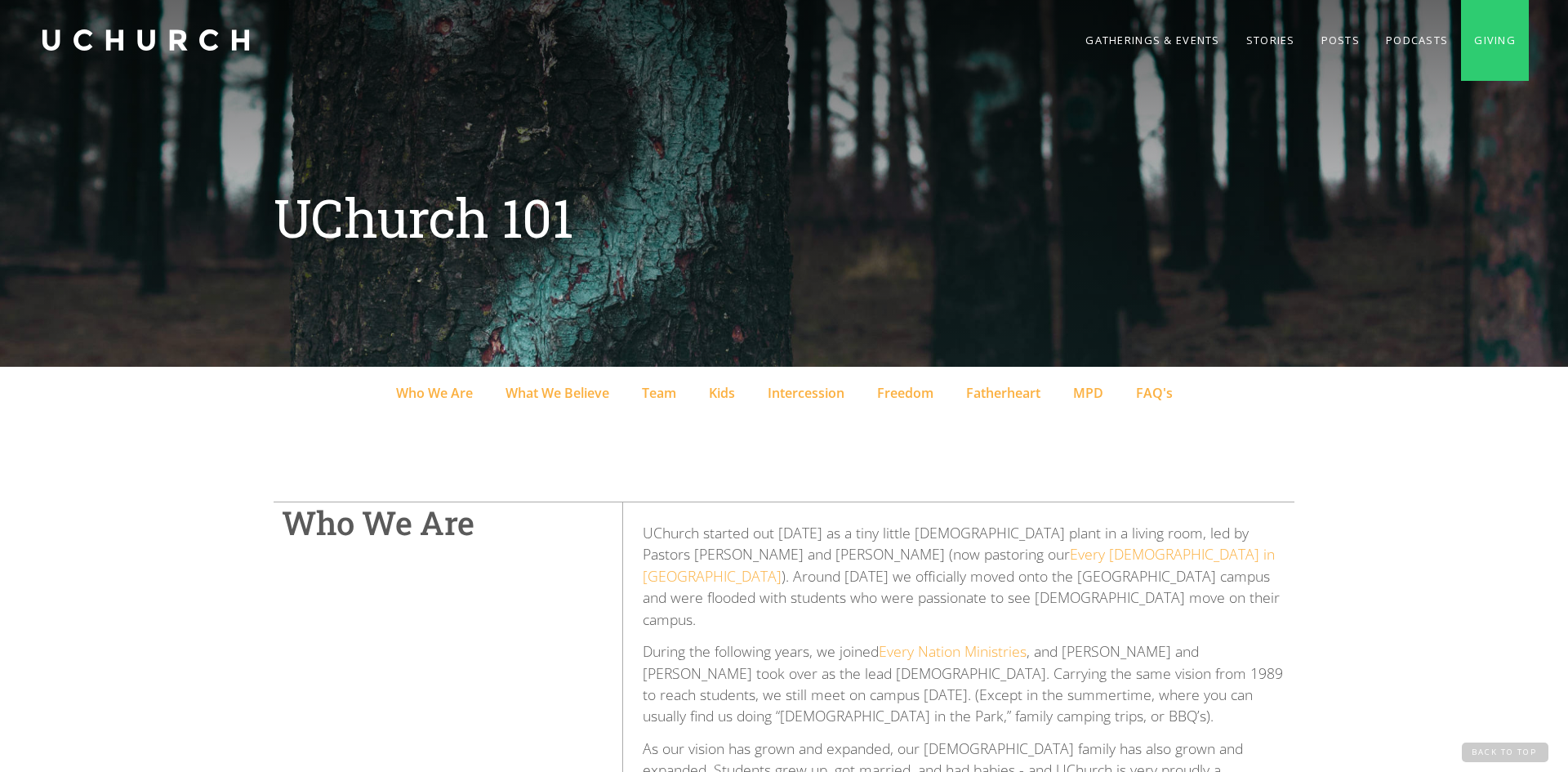
scroll to position [0, 0]
click at [195, 36] on link "home" at bounding box center [145, 41] width 213 height 82
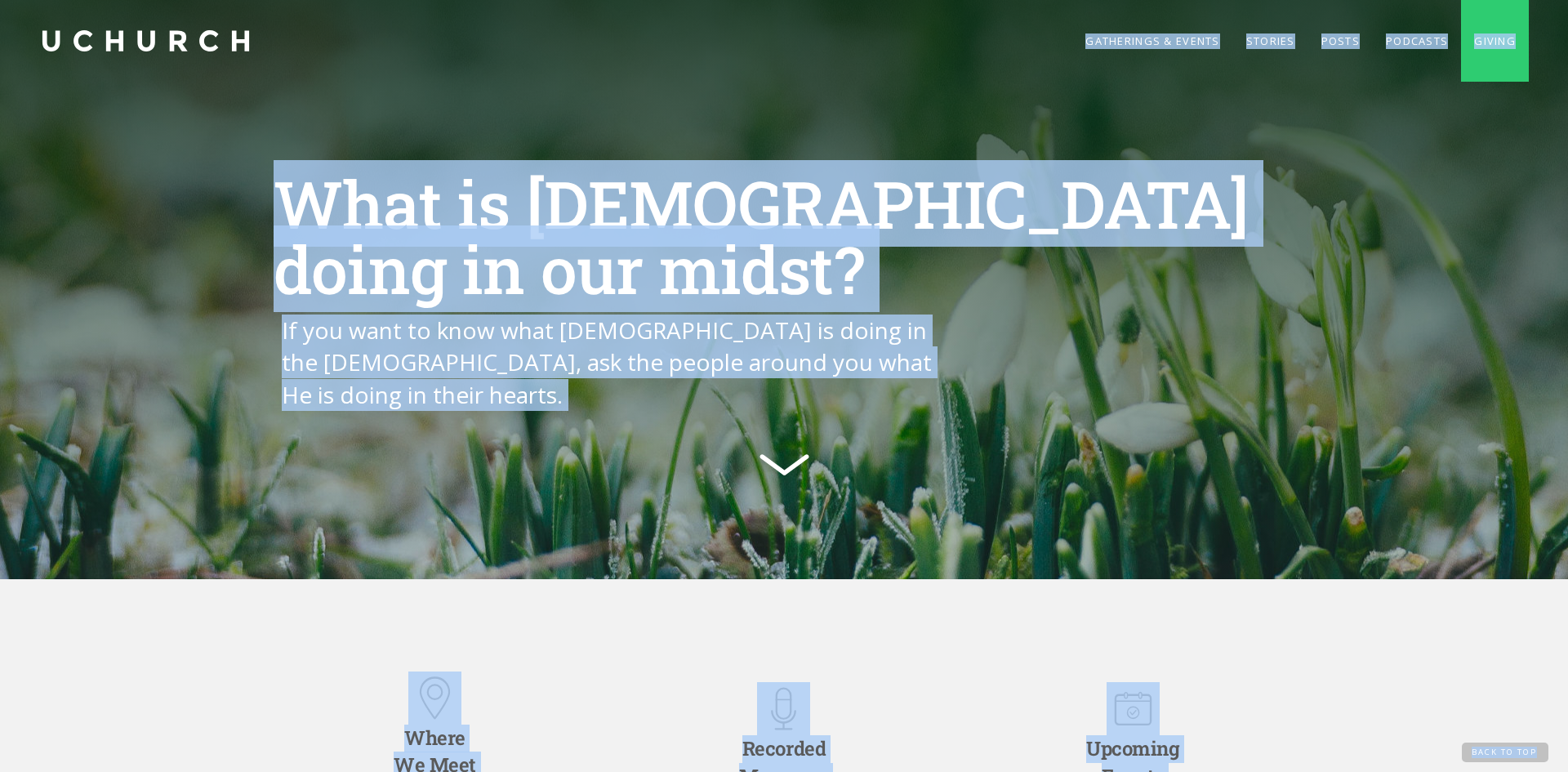
click at [766, 143] on div "What is [DEMOGRAPHIC_DATA] doing in our midst? If you want to know what [DEMOGR…" at bounding box center [784, 327] width 1568 height 492
